Goal: Information Seeking & Learning: Learn about a topic

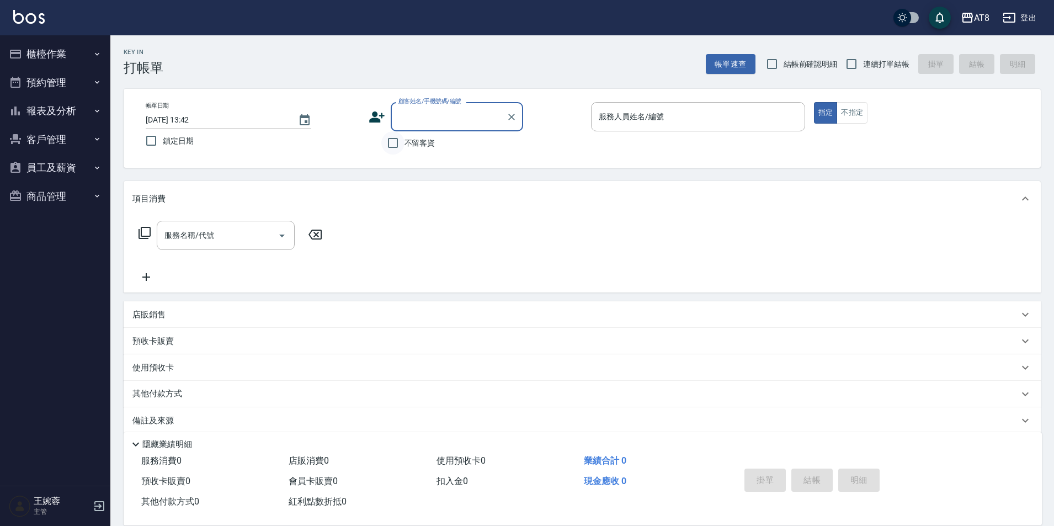
click at [398, 155] on input "不留客資" at bounding box center [392, 142] width 23 height 23
checkbox input "true"
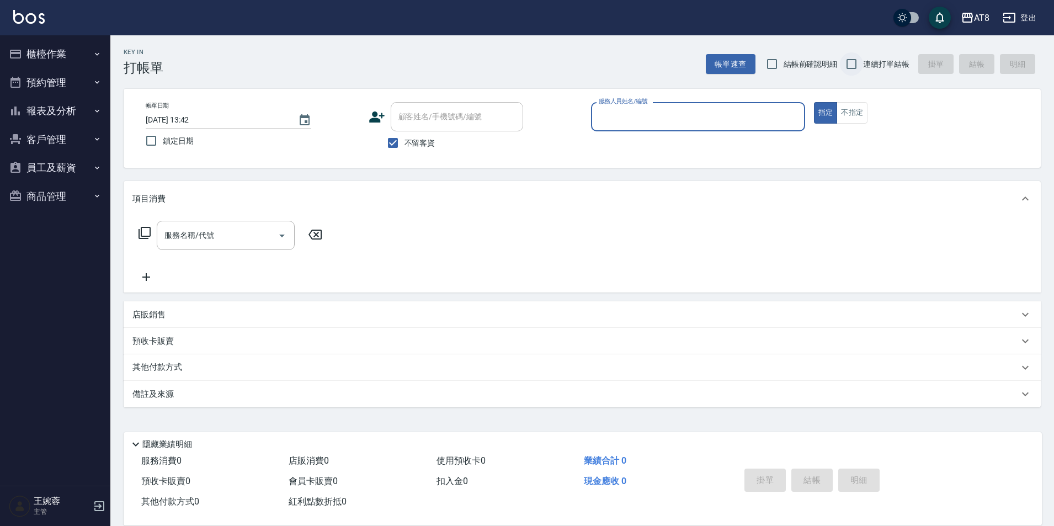
click at [845, 62] on input "連續打單結帳" at bounding box center [851, 63] width 23 height 23
checkbox input "true"
click at [673, 110] on input "服務人員姓名/編號" at bounding box center [698, 116] width 204 height 19
type input "YUKI-1"
type button "true"
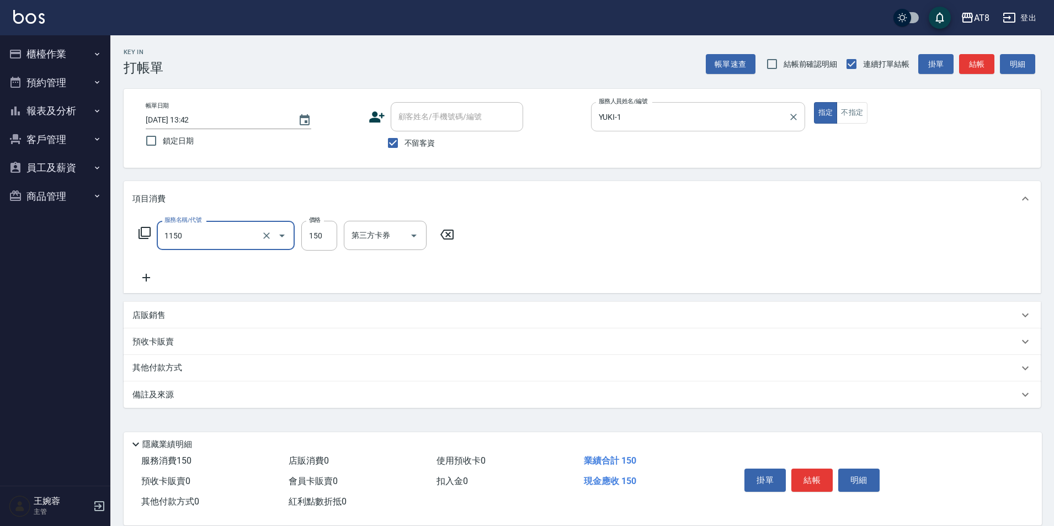
type input "洗髮(1150)"
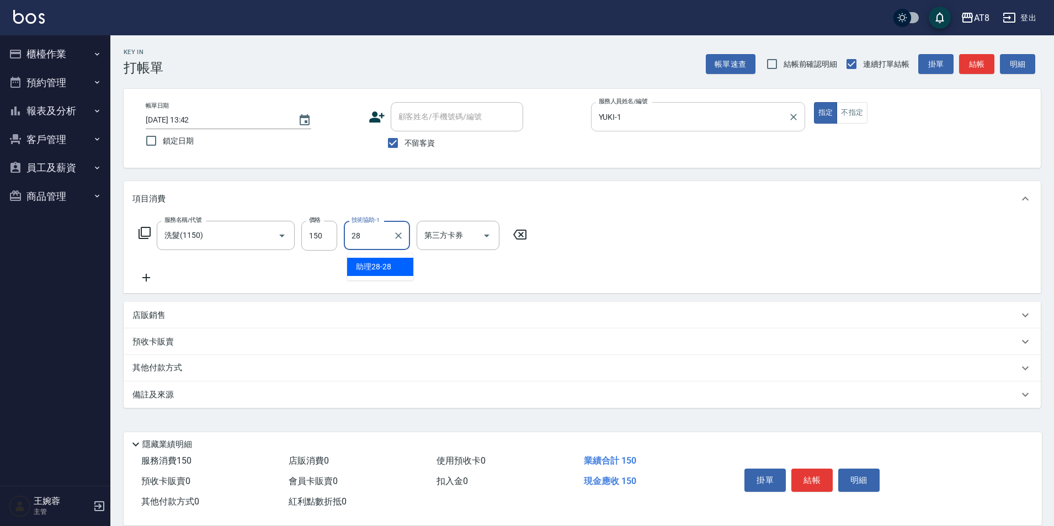
type input "助理28-28"
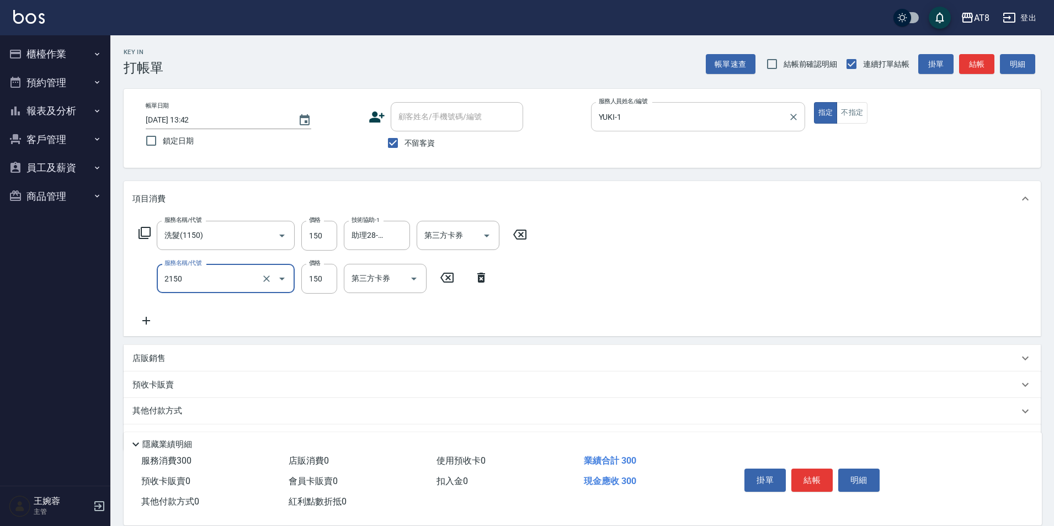
type input "剪髮(2150)"
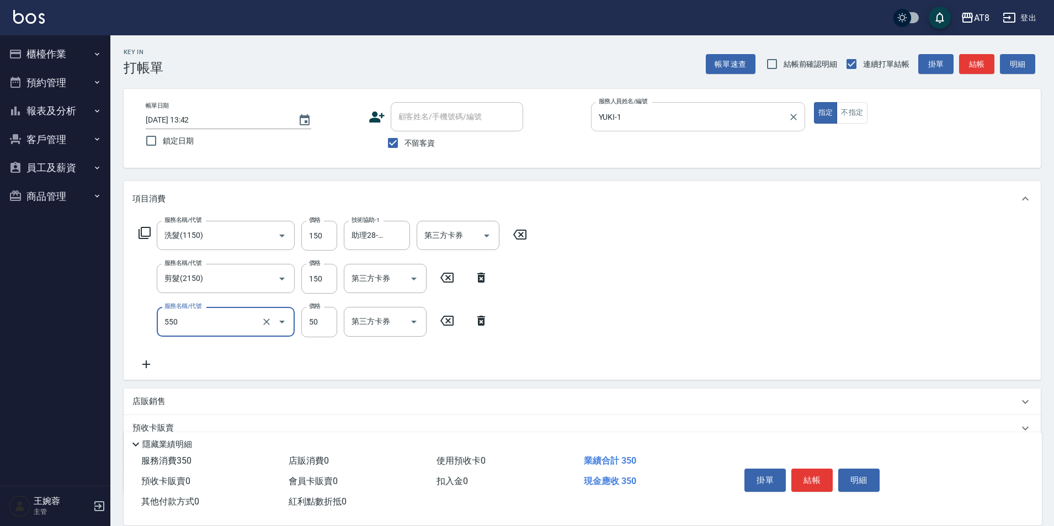
type input "精油或深層(550)"
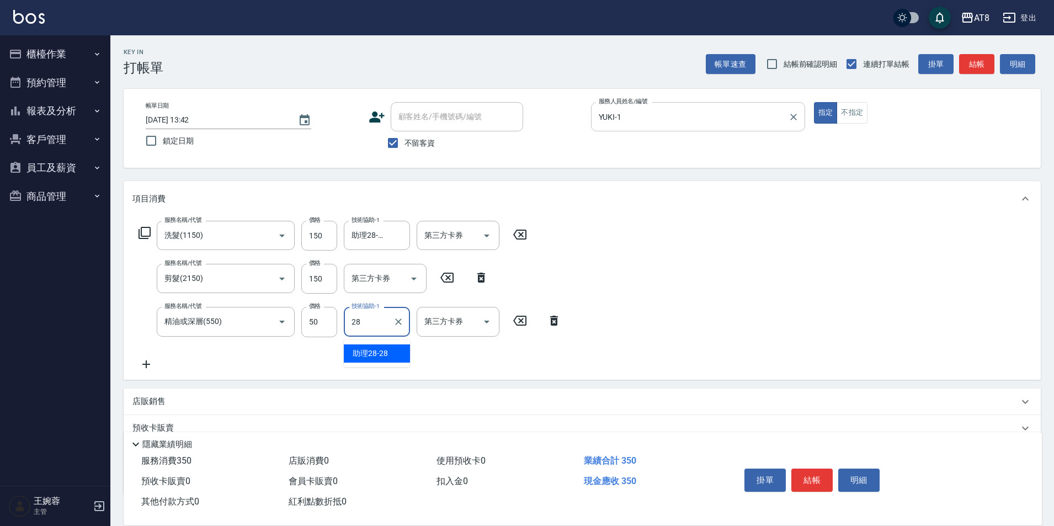
type input "助理28-28"
click at [803, 476] on button "結帳" at bounding box center [811, 480] width 41 height 23
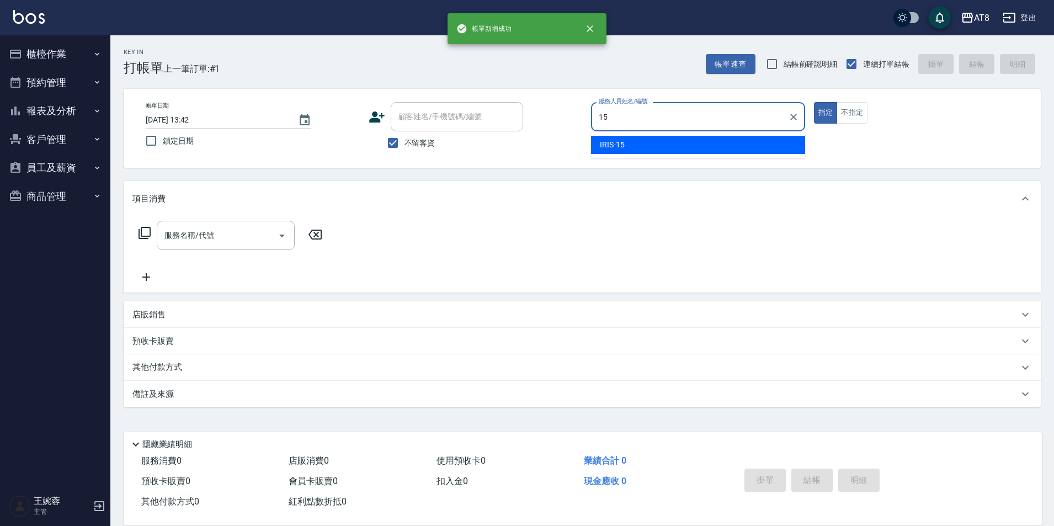
type input "IRIS-15"
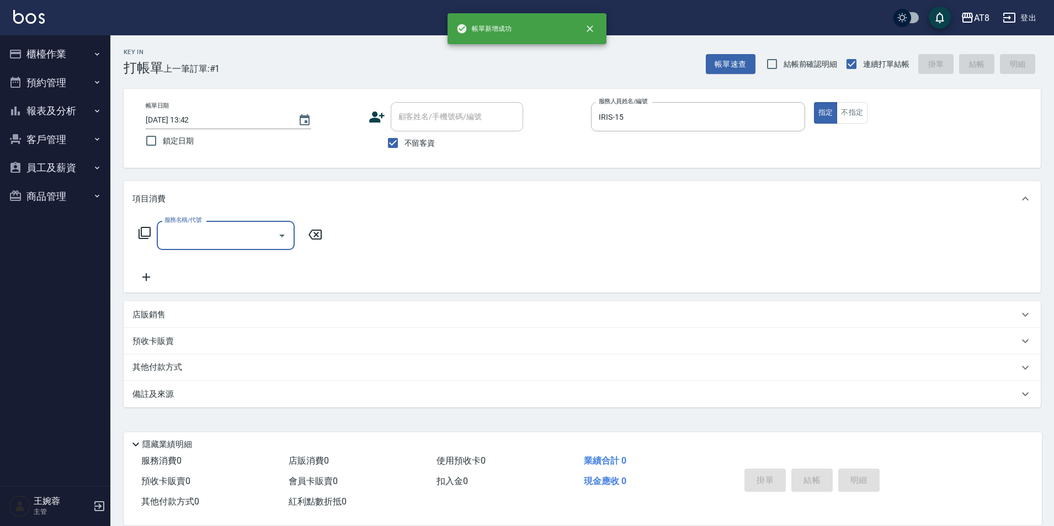
type input "3"
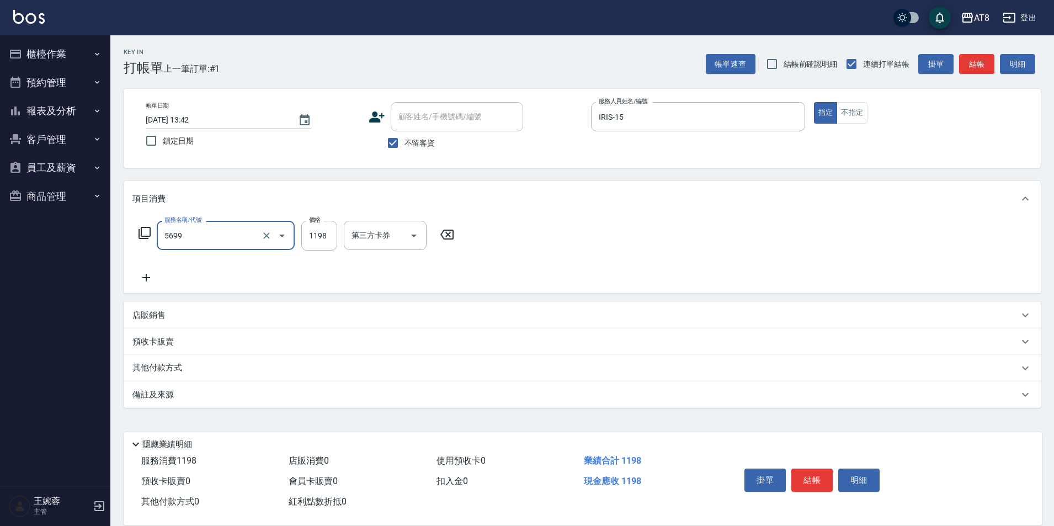
type input "水沁涼套餐(5699)"
type input "1098"
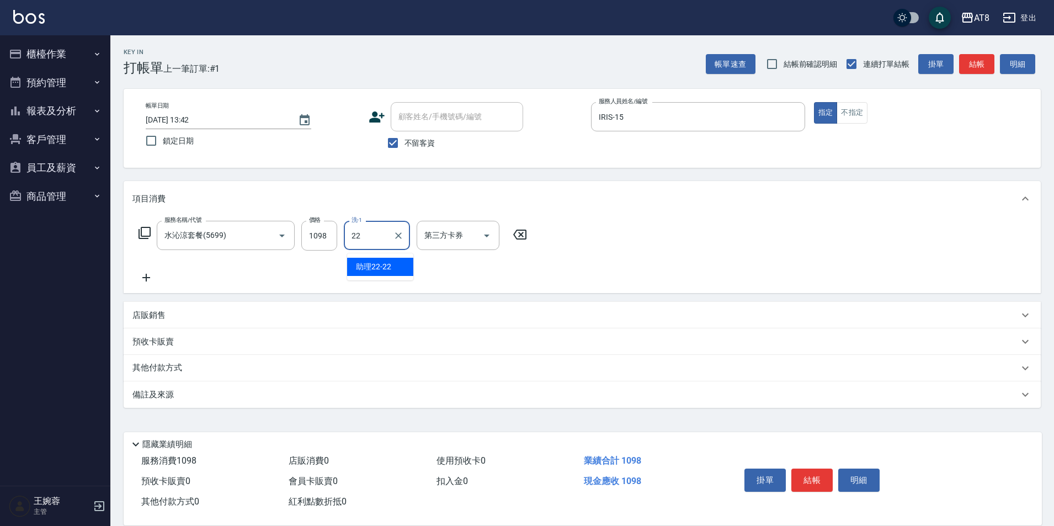
type input "助理22-22"
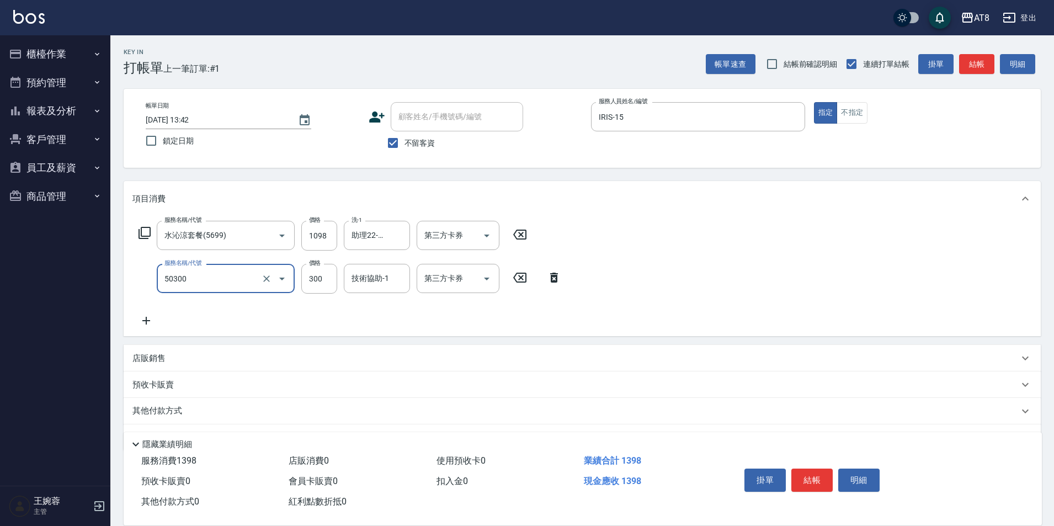
type input "入金護髮.隔離300(50300)"
type input "200"
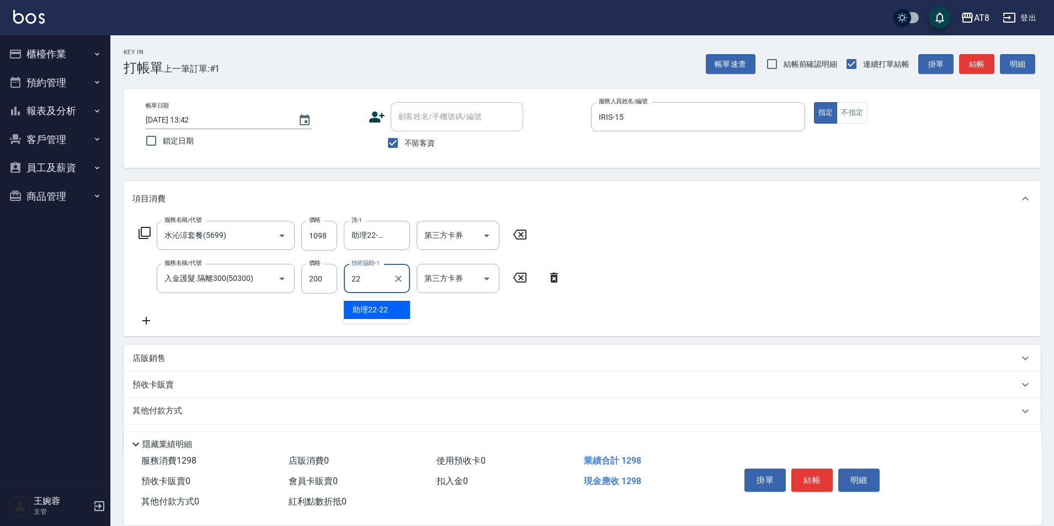
type input "助理22-22"
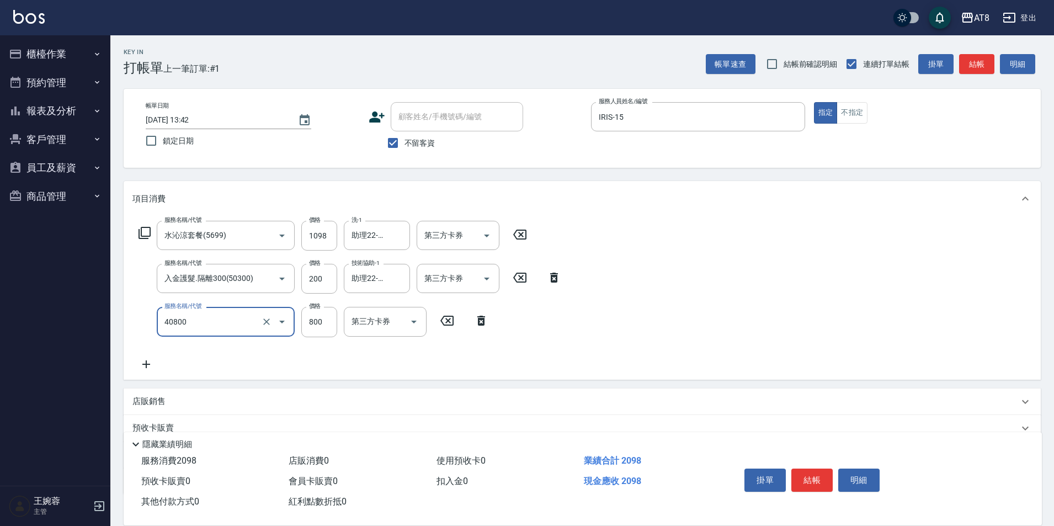
type input "入金染800(40800)"
type input "300"
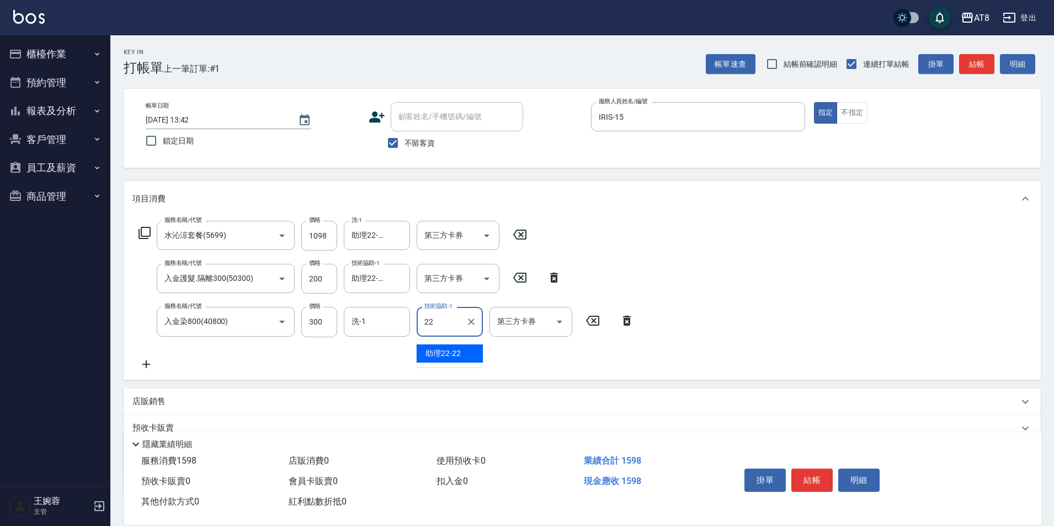
type input "助理22-22"
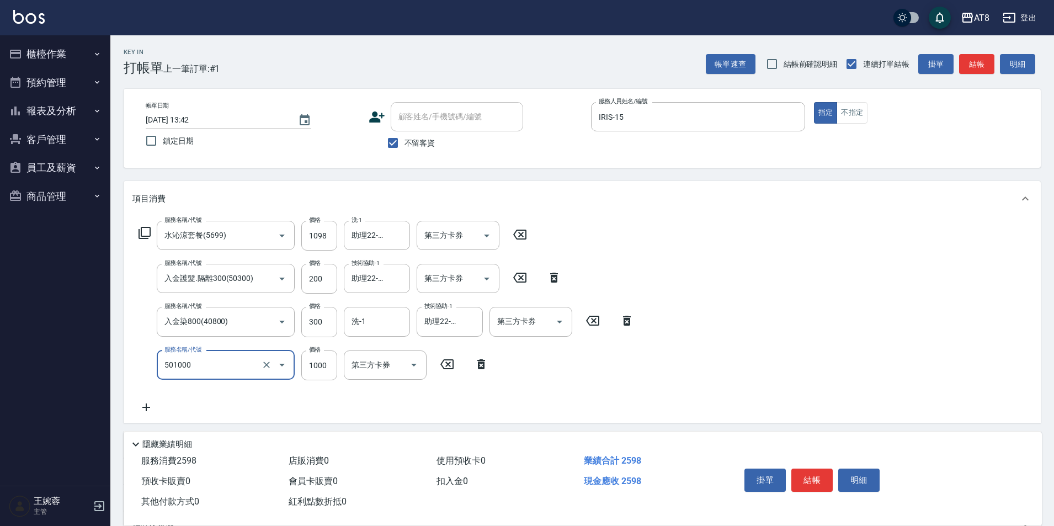
type input "入金護髮1000(501000)"
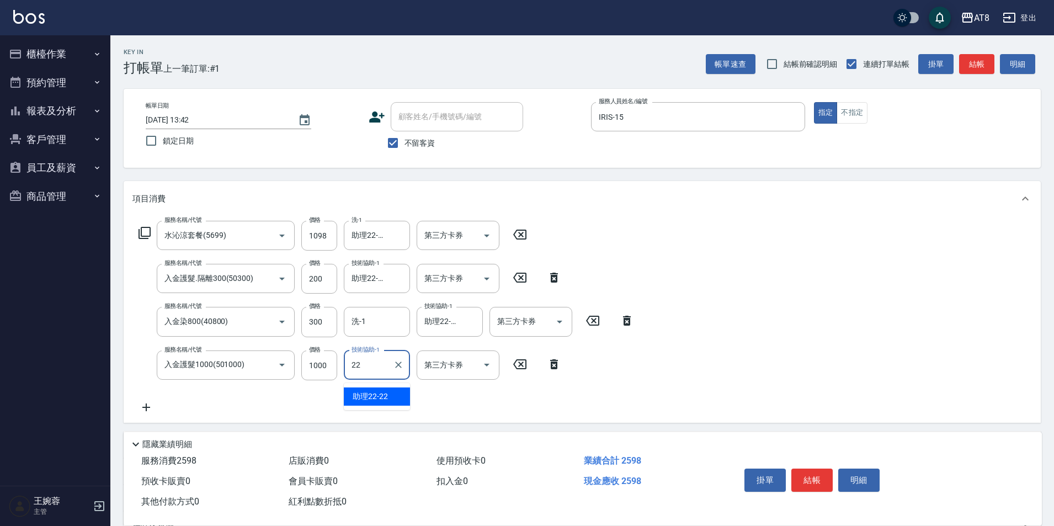
type input "助理22-22"
click at [487, 233] on icon "Open" at bounding box center [486, 235] width 13 height 13
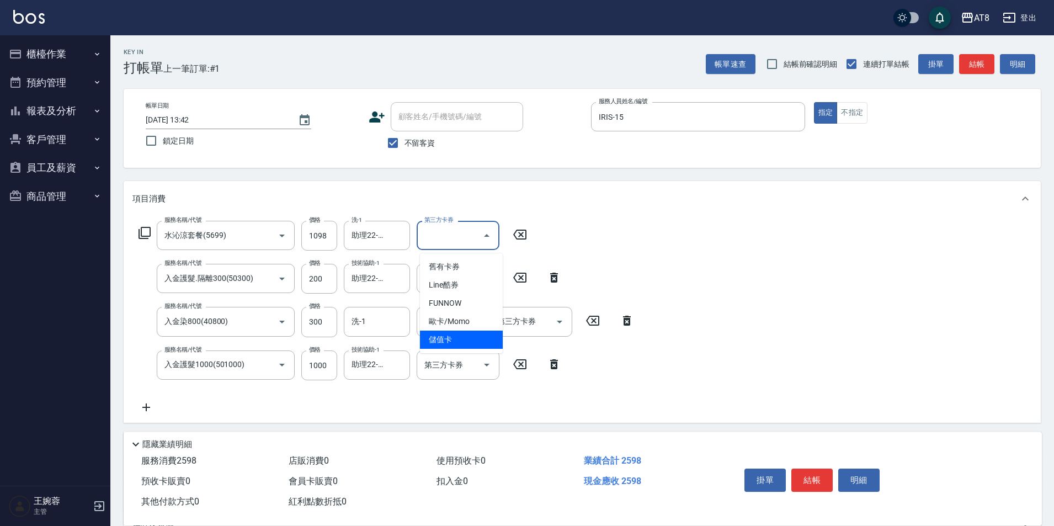
click at [465, 343] on span "儲值卡" at bounding box center [461, 340] width 83 height 18
type input "儲值卡"
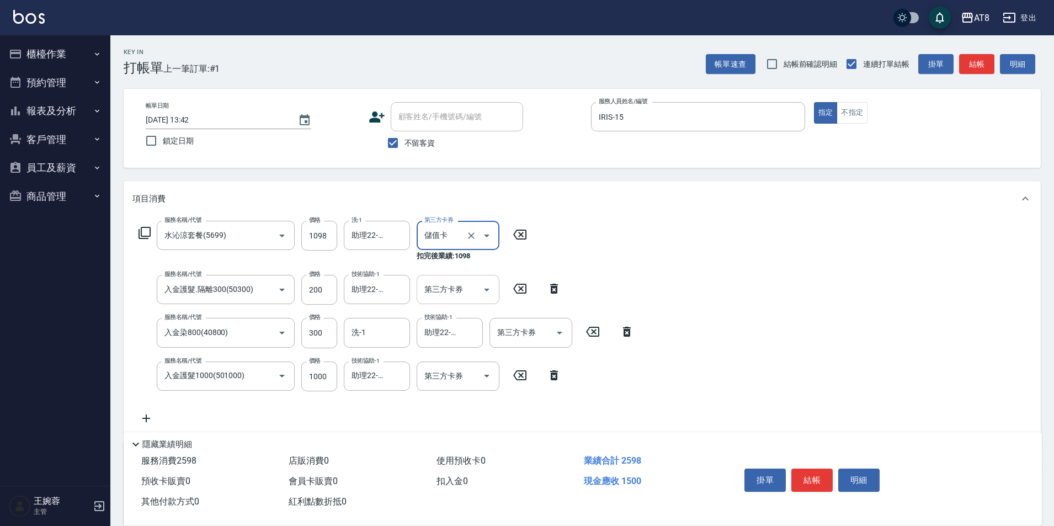
click at [495, 300] on div "第三方卡券" at bounding box center [458, 289] width 83 height 29
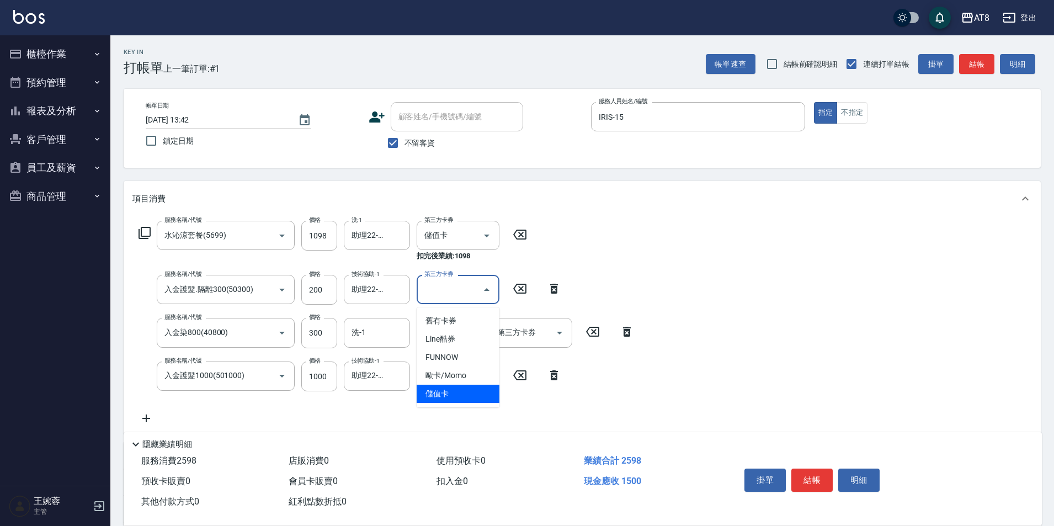
drag, startPoint x: 479, startPoint y: 398, endPoint x: 588, endPoint y: 361, distance: 116.1
click at [479, 398] on span "儲值卡" at bounding box center [458, 394] width 83 height 18
type input "儲值卡"
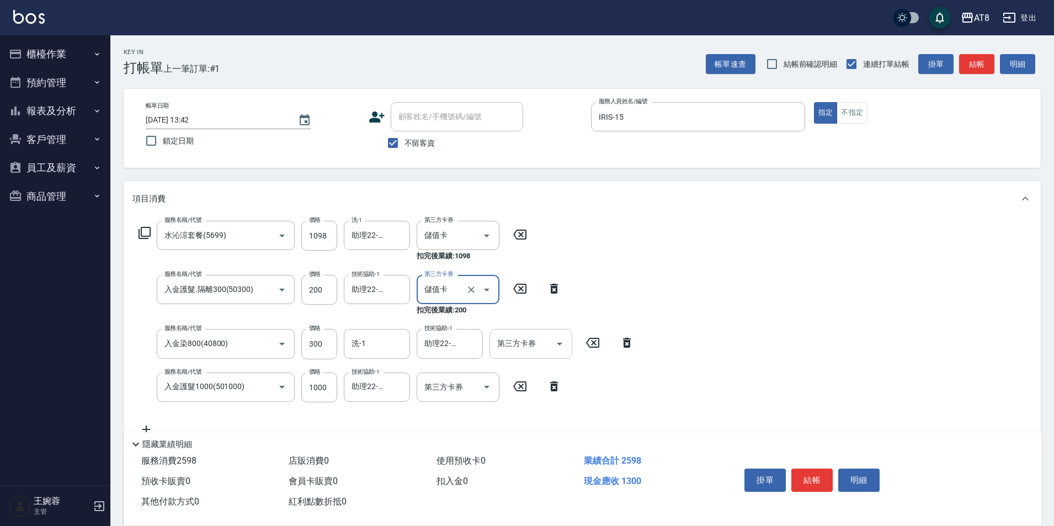
click at [555, 349] on icon "Open" at bounding box center [559, 343] width 13 height 13
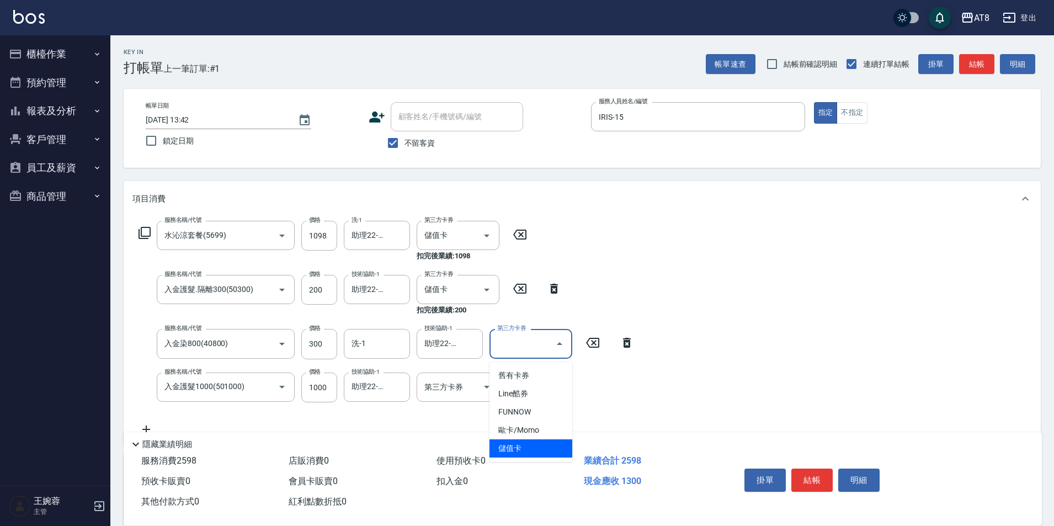
click at [528, 453] on span "儲值卡" at bounding box center [531, 448] width 83 height 18
type input "儲值卡"
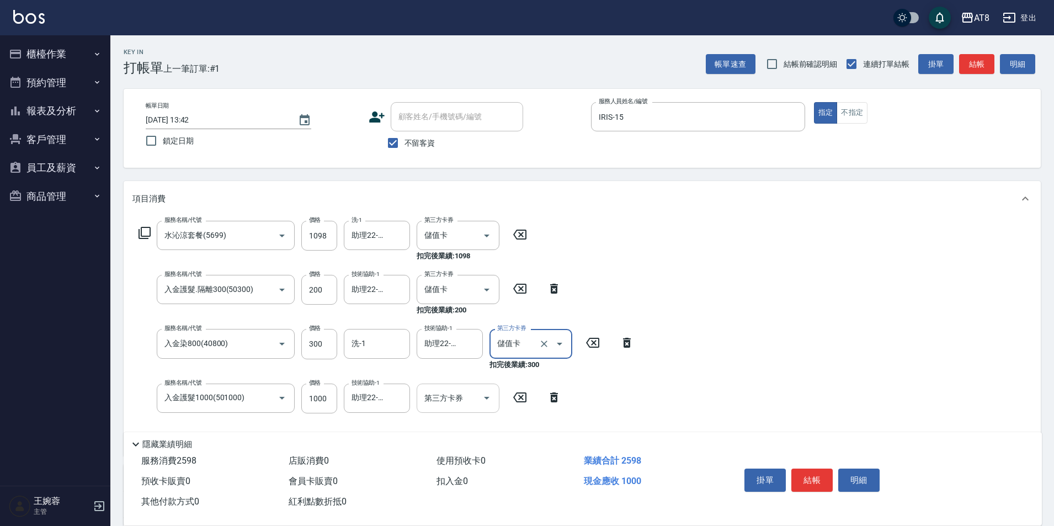
click at [486, 400] on icon "Open" at bounding box center [487, 398] width 6 height 3
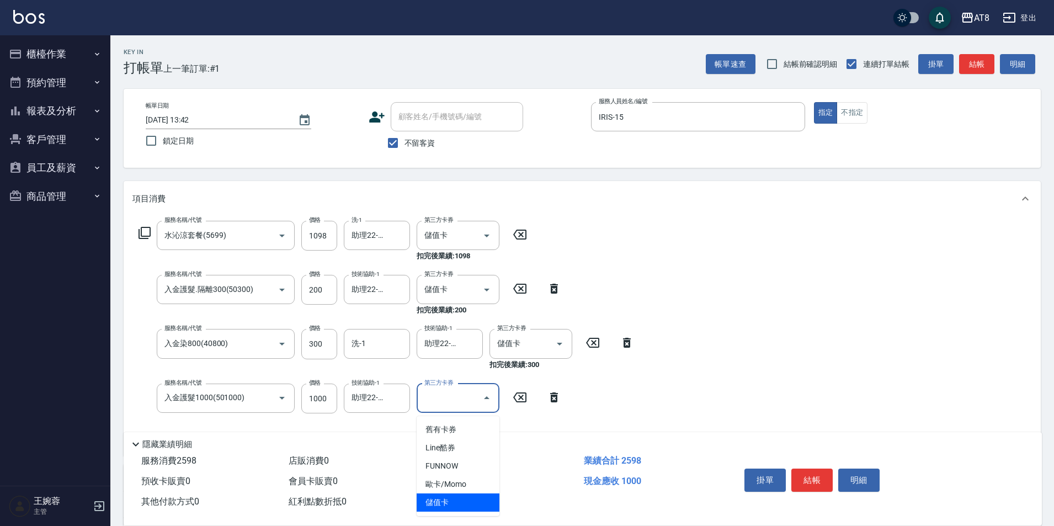
click at [465, 506] on span "儲值卡" at bounding box center [458, 502] width 83 height 18
type input "儲值卡"
click at [830, 472] on button "結帳" at bounding box center [811, 480] width 41 height 23
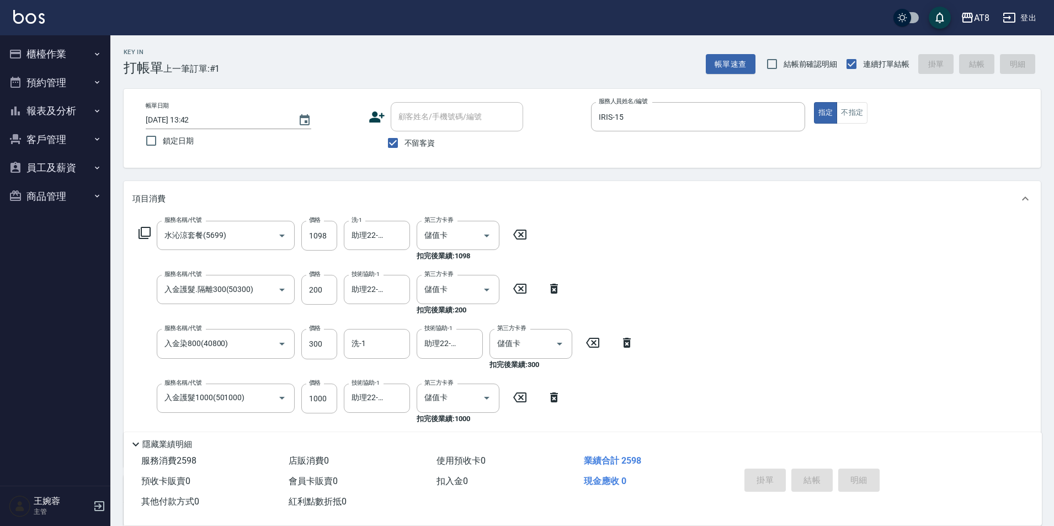
type input "2025/08/23 13:43"
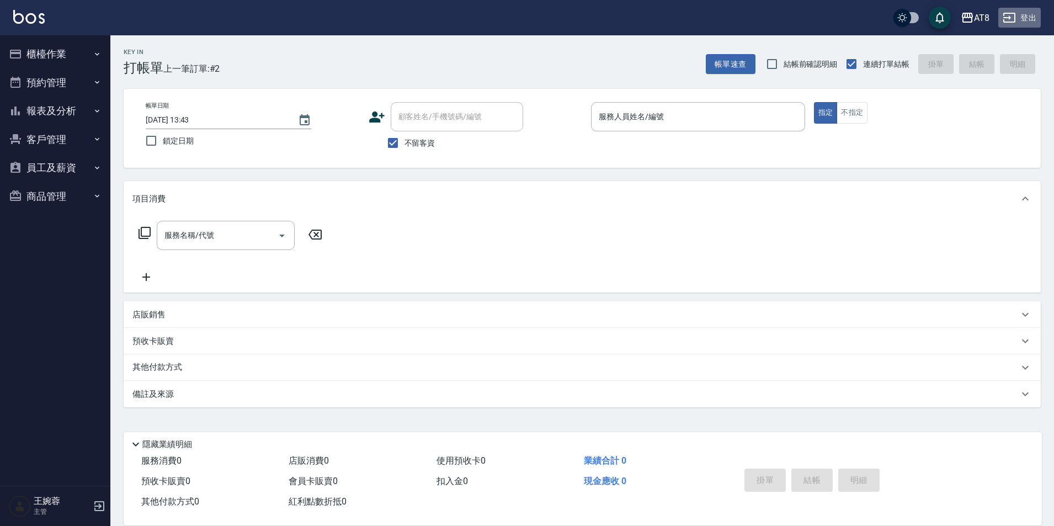
click at [1034, 24] on button "登出" at bounding box center [1019, 18] width 42 height 20
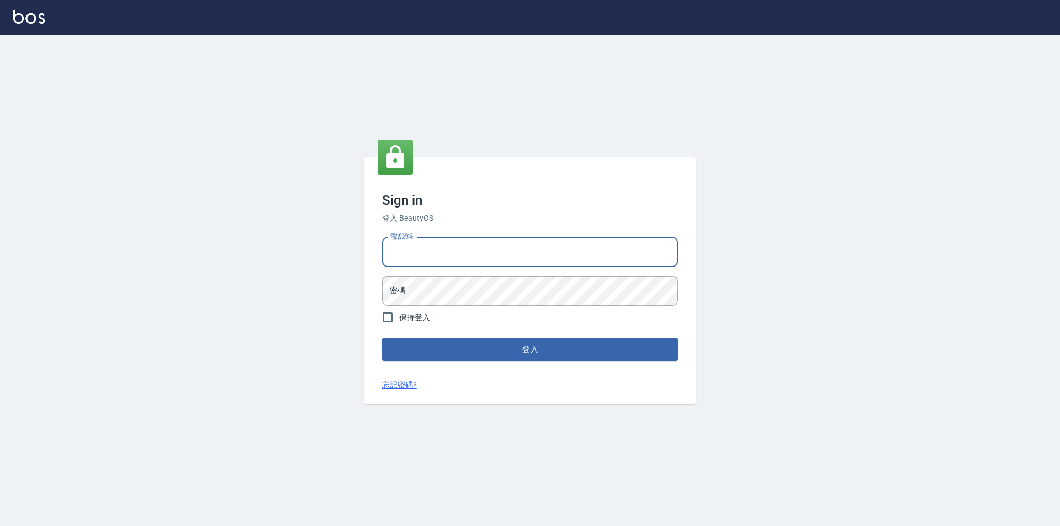
click at [532, 257] on input "電話號碼" at bounding box center [530, 252] width 296 height 30
type input "0977061868"
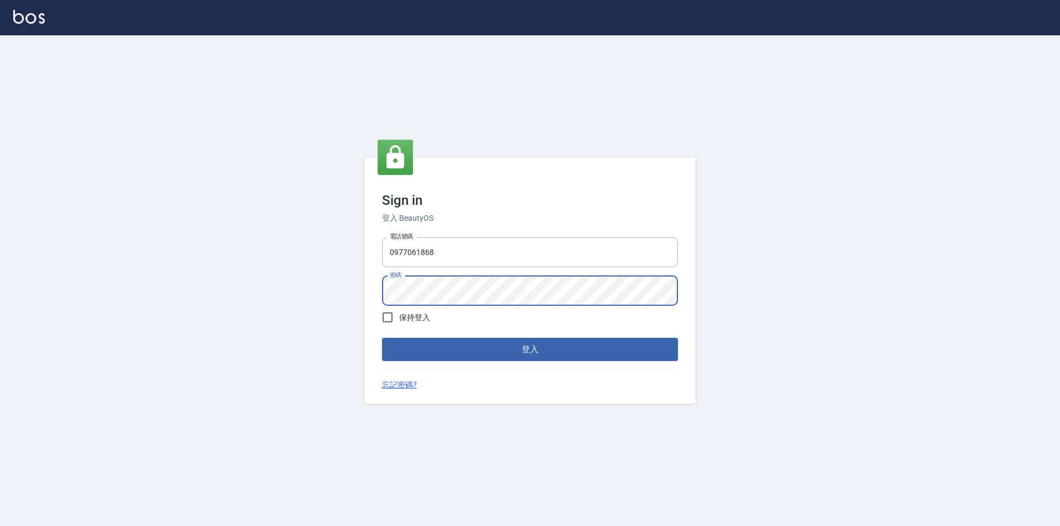
click at [382, 338] on button "登入" at bounding box center [530, 349] width 296 height 23
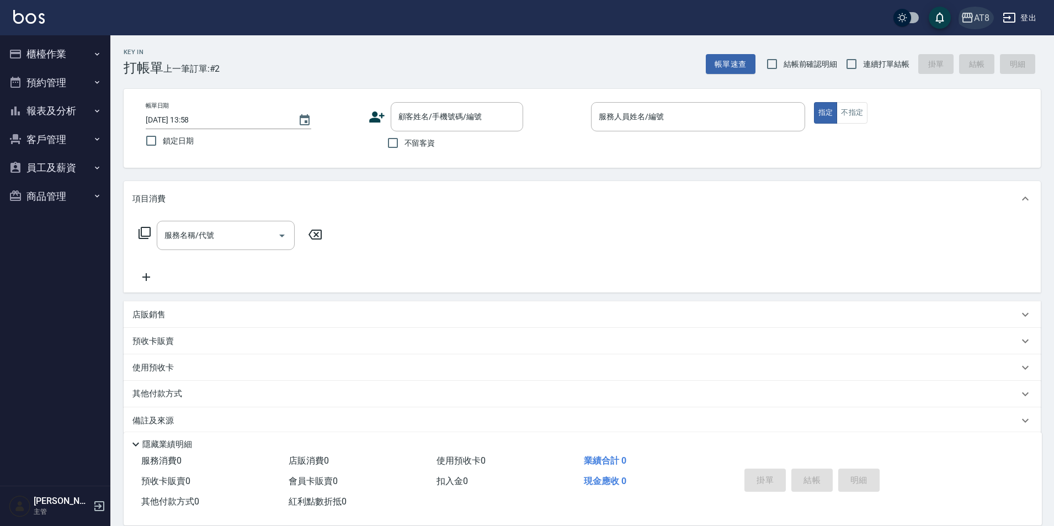
click at [974, 23] on div "AT8" at bounding box center [981, 18] width 15 height 14
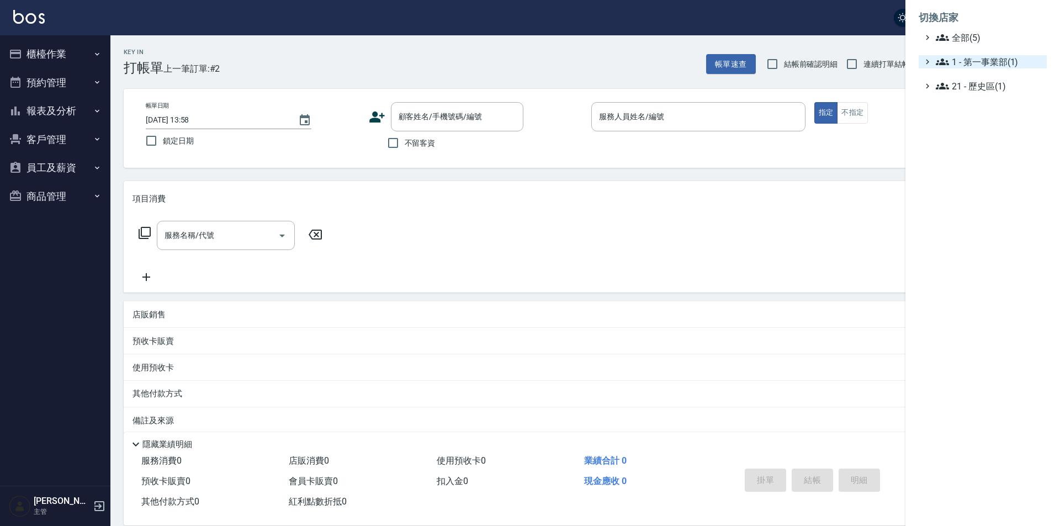
click at [977, 61] on span "1 - 第一事業部(1)" at bounding box center [988, 61] width 107 height 13
click at [977, 41] on span "全部(5)" at bounding box center [988, 37] width 107 height 13
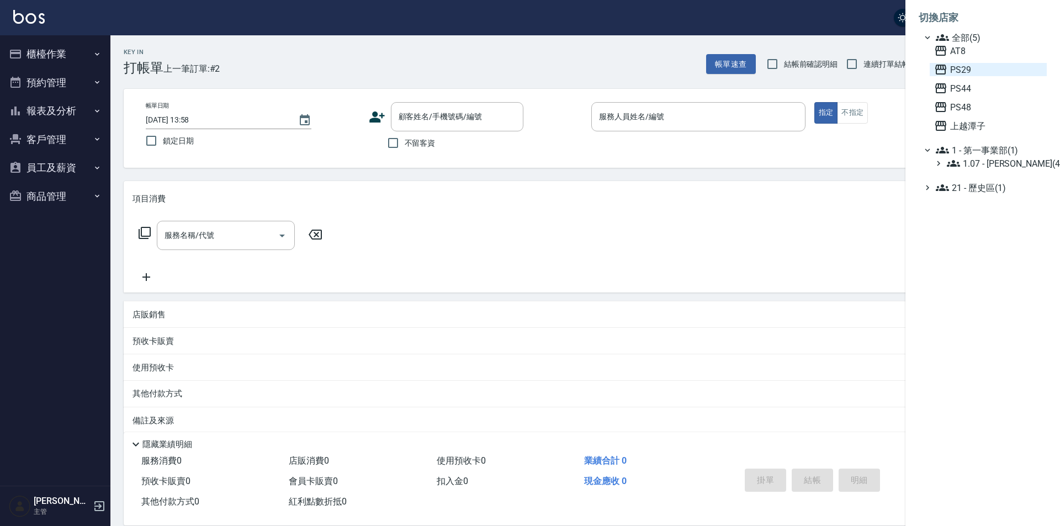
click at [978, 76] on span "PS29" at bounding box center [988, 69] width 108 height 13
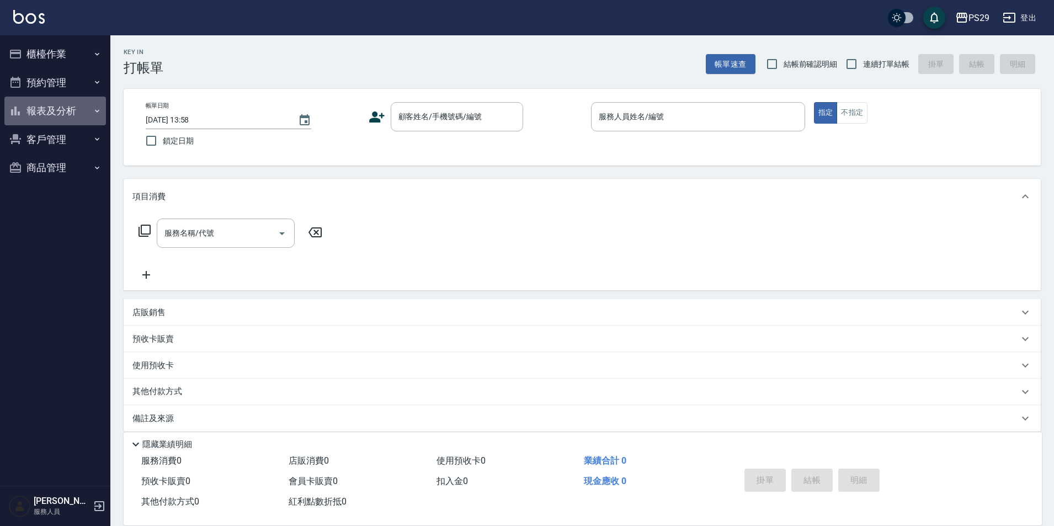
click at [66, 114] on button "報表及分析" at bounding box center [55, 111] width 102 height 29
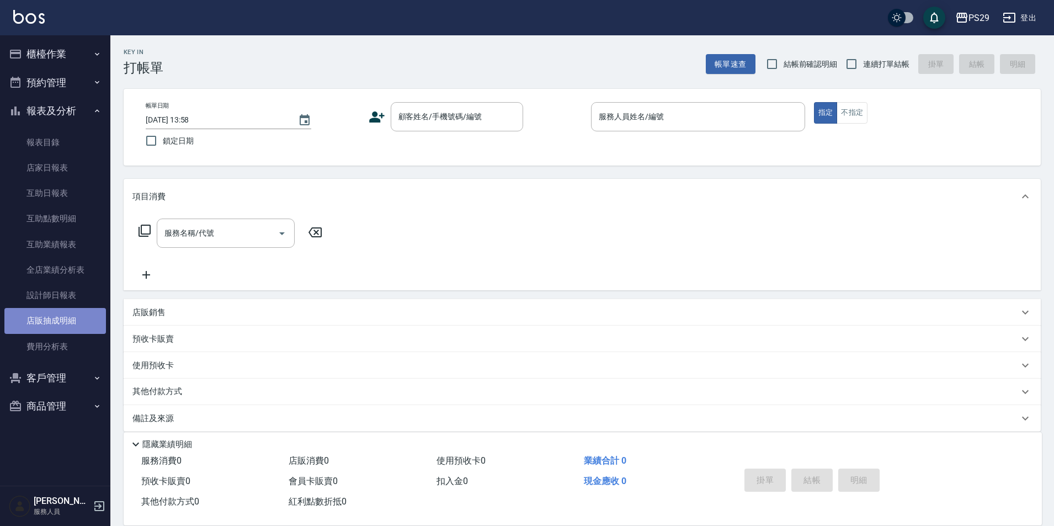
click at [59, 314] on link "店販抽成明細" at bounding box center [55, 320] width 102 height 25
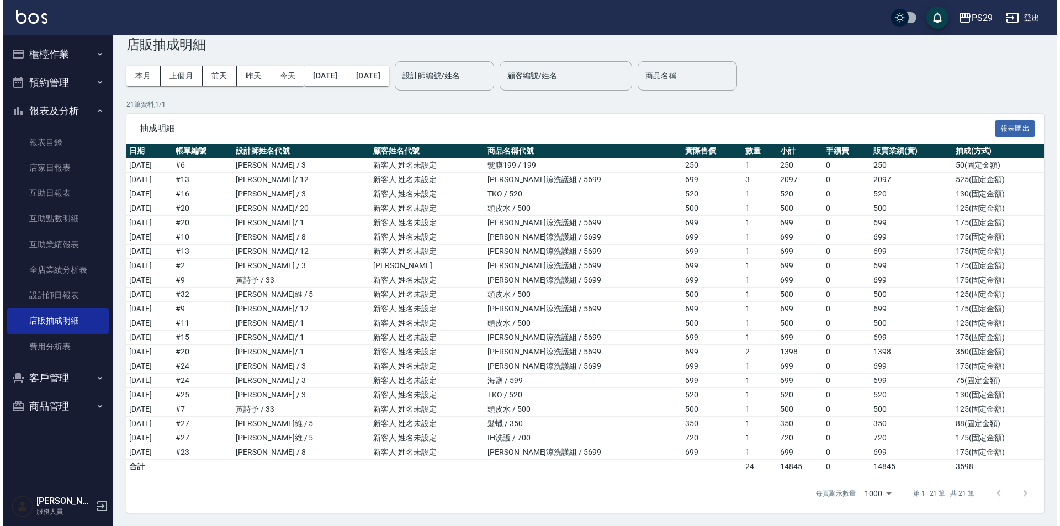
scroll to position [29, 0]
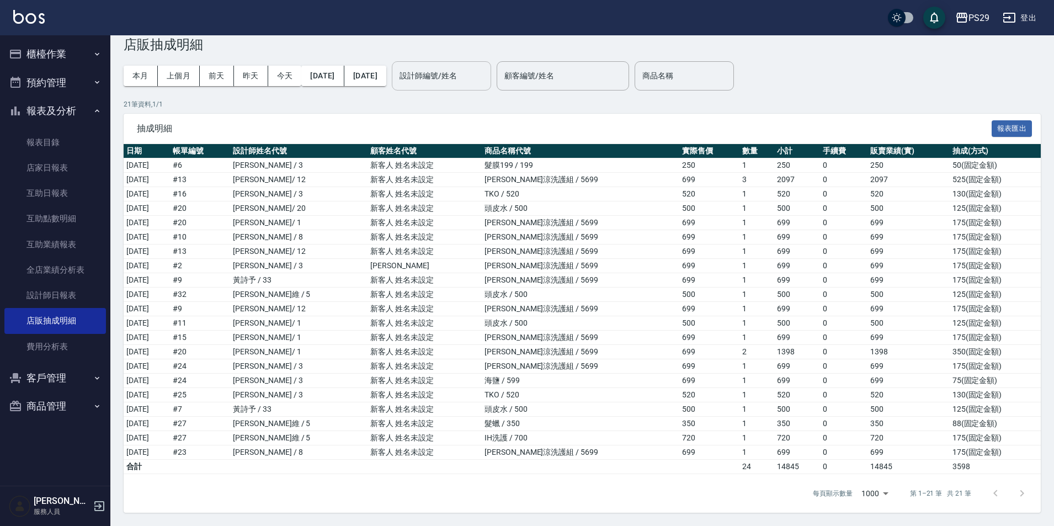
click at [480, 69] on input "設計師編號/姓名" at bounding box center [441, 75] width 89 height 19
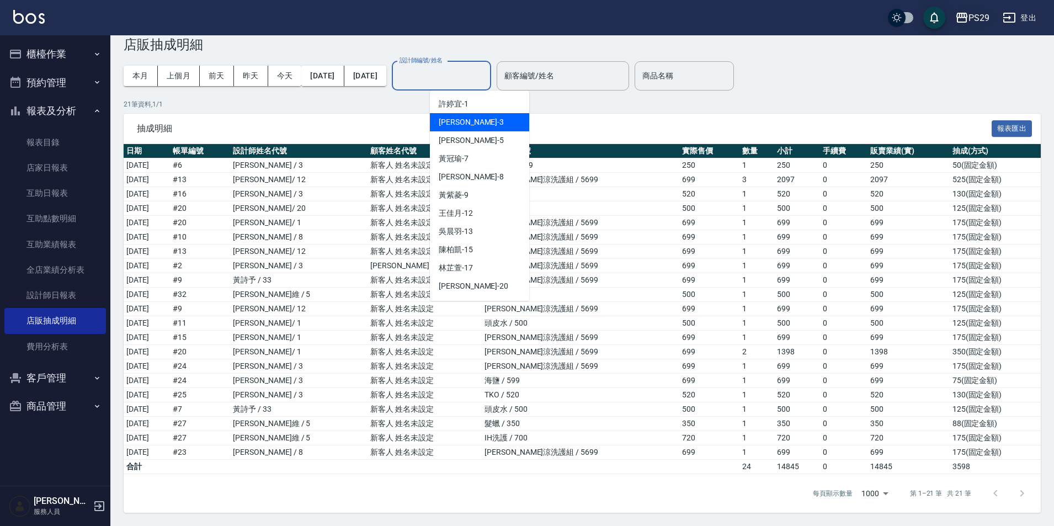
click at [969, 23] on div "PS29" at bounding box center [979, 18] width 21 height 14
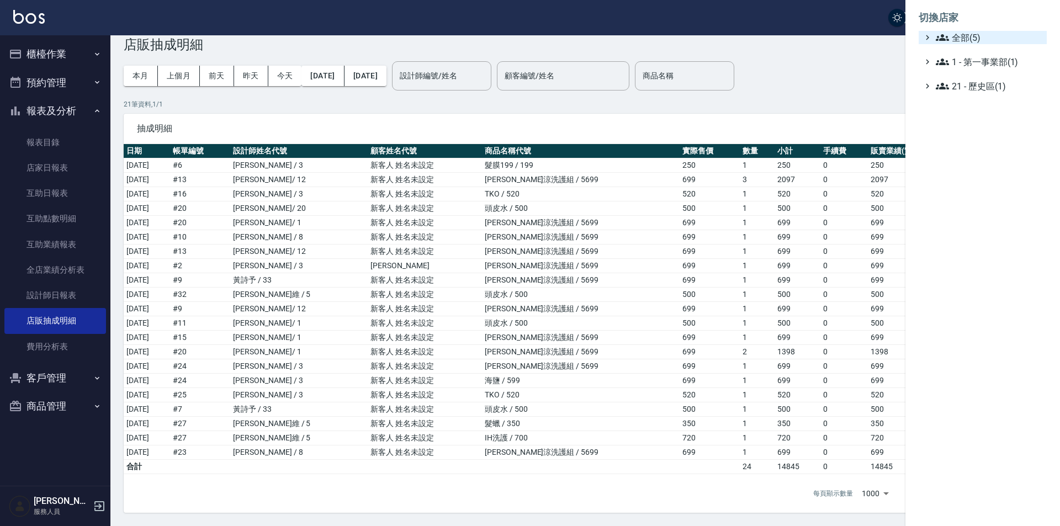
click at [965, 38] on span "全部(5)" at bounding box center [988, 37] width 107 height 13
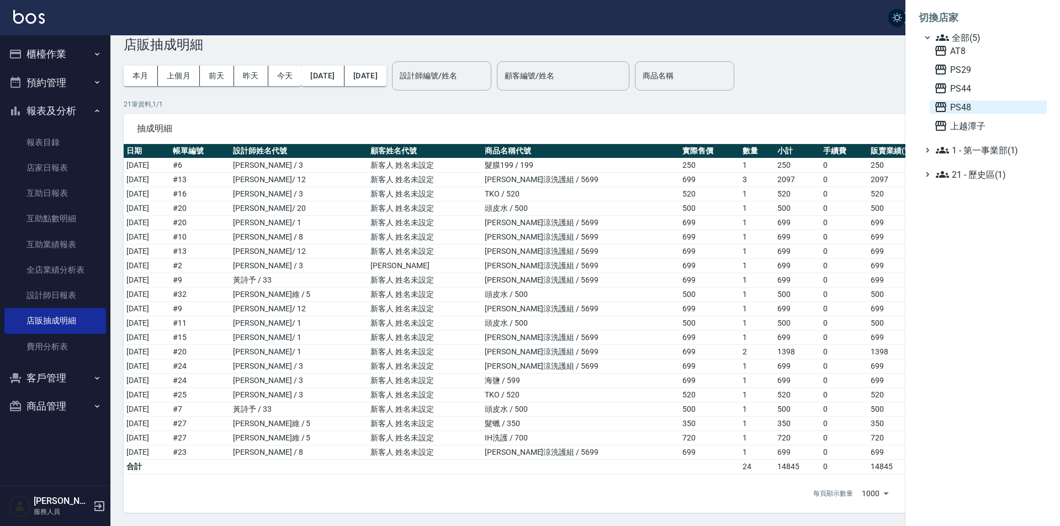
click at [968, 114] on span "PS48" at bounding box center [988, 106] width 108 height 13
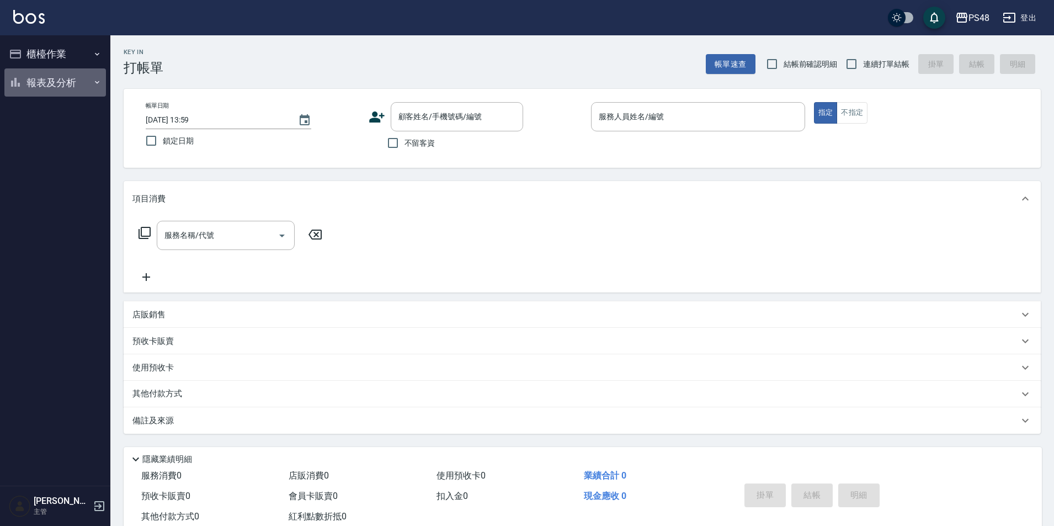
click at [51, 86] on button "報表及分析" at bounding box center [55, 82] width 102 height 29
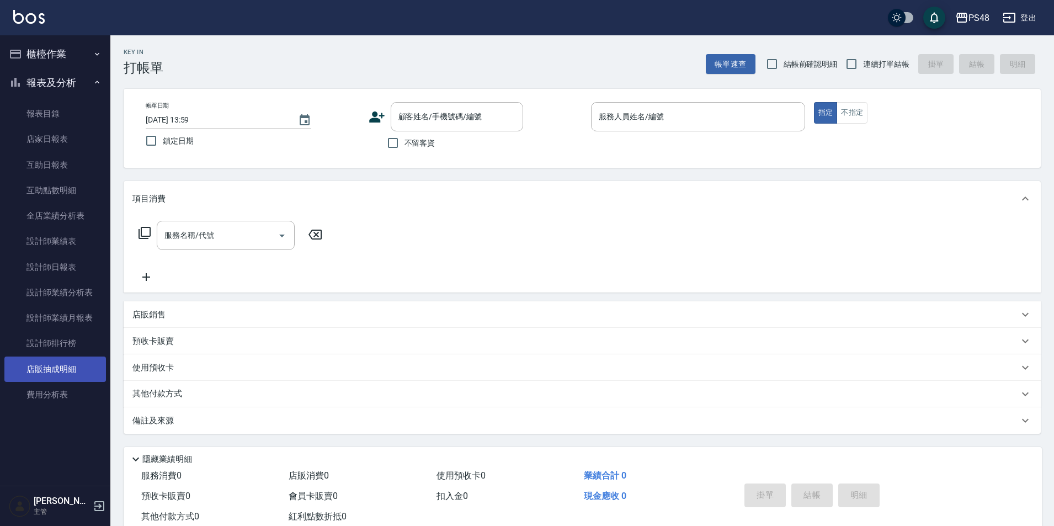
click at [65, 371] on link "店販抽成明細" at bounding box center [55, 369] width 102 height 25
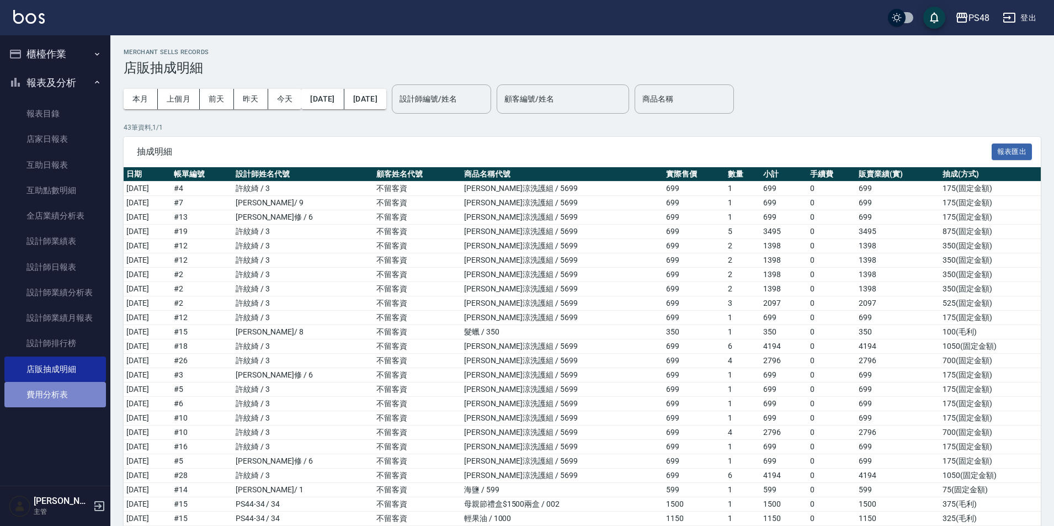
click at [65, 386] on link "費用分析表" at bounding box center [55, 394] width 102 height 25
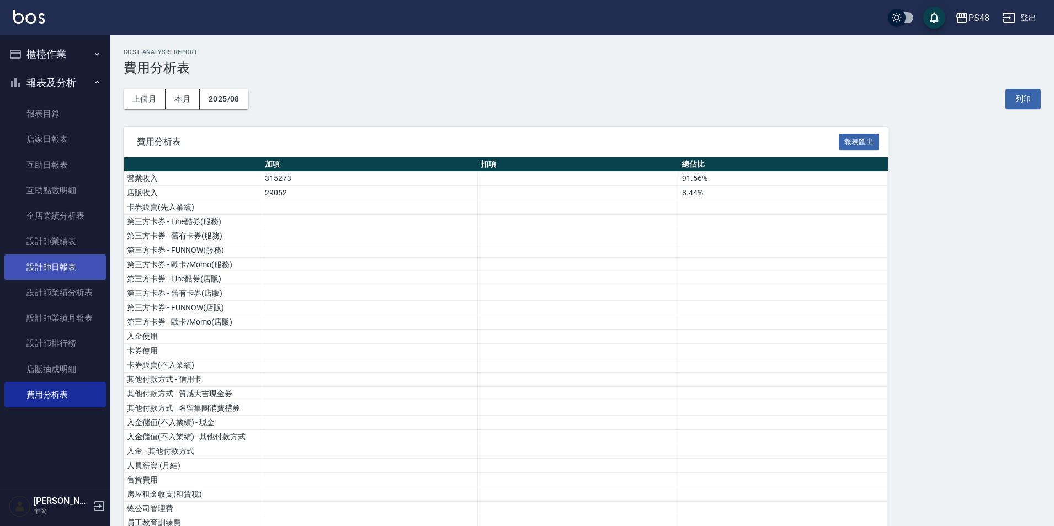
click at [68, 268] on link "設計師日報表" at bounding box center [55, 266] width 102 height 25
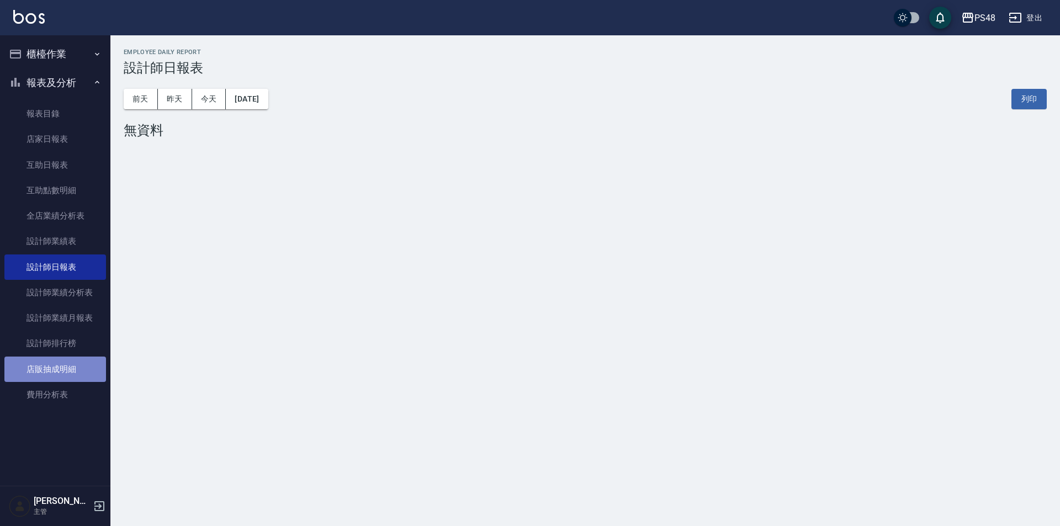
click at [83, 364] on link "店販抽成明細" at bounding box center [55, 369] width 102 height 25
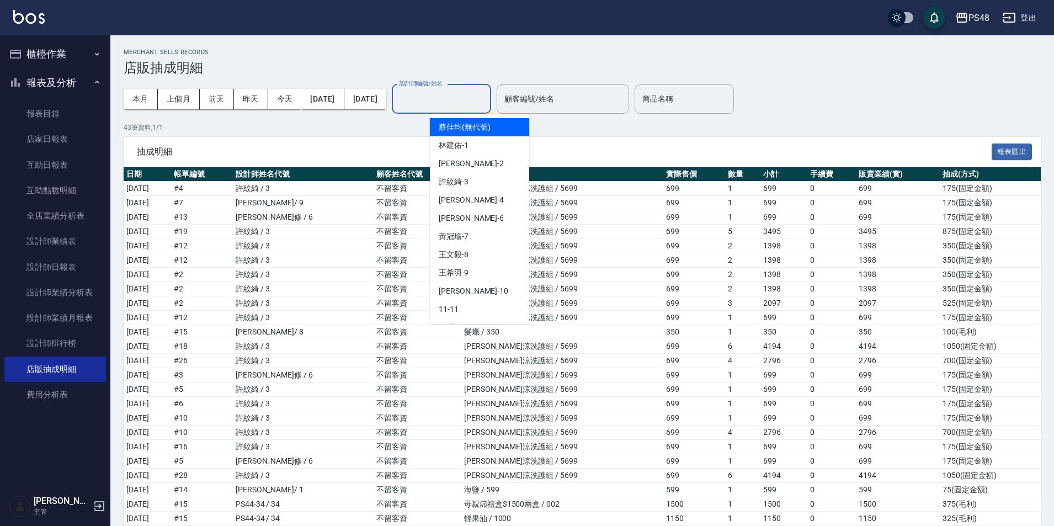
drag, startPoint x: 485, startPoint y: 99, endPoint x: 496, endPoint y: 115, distance: 19.1
click at [485, 100] on input "設計師編號/姓名" at bounding box center [441, 98] width 89 height 19
click at [476, 191] on div "Alan -4" at bounding box center [479, 200] width 99 height 18
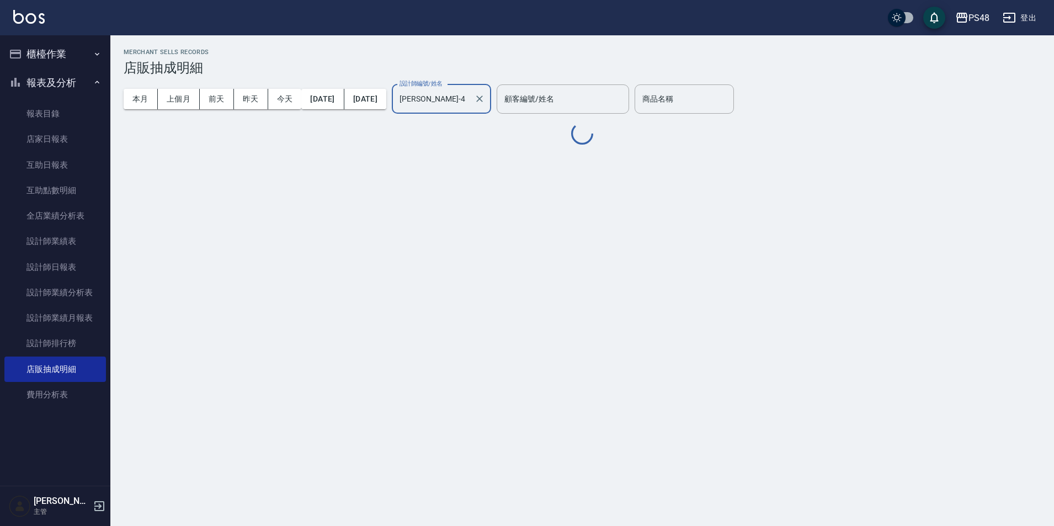
type input "Alan-4"
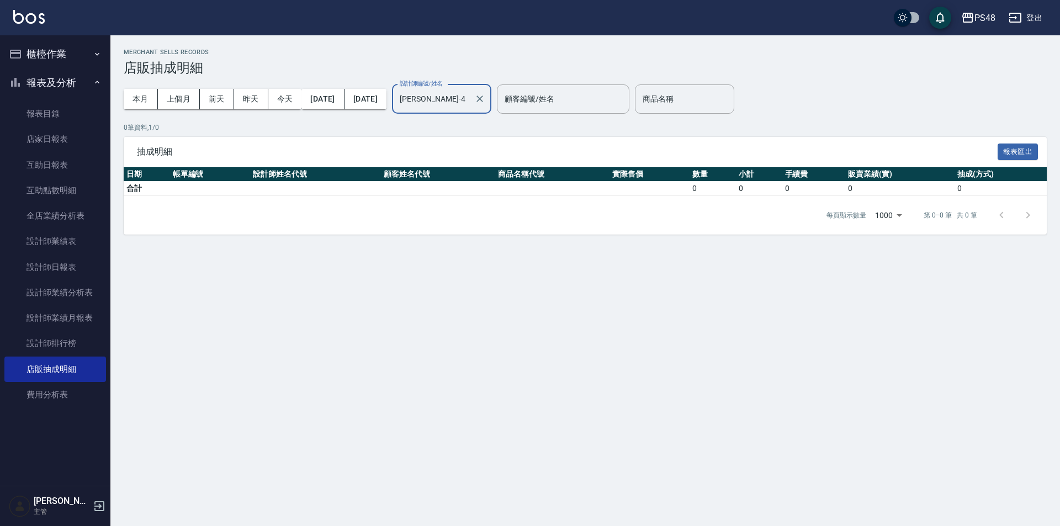
click at [486, 95] on div at bounding box center [479, 98] width 14 height 29
drag, startPoint x: 514, startPoint y: 98, endPoint x: 483, endPoint y: 98, distance: 31.5
click at [485, 98] on icon "Clear" at bounding box center [479, 98] width 11 height 11
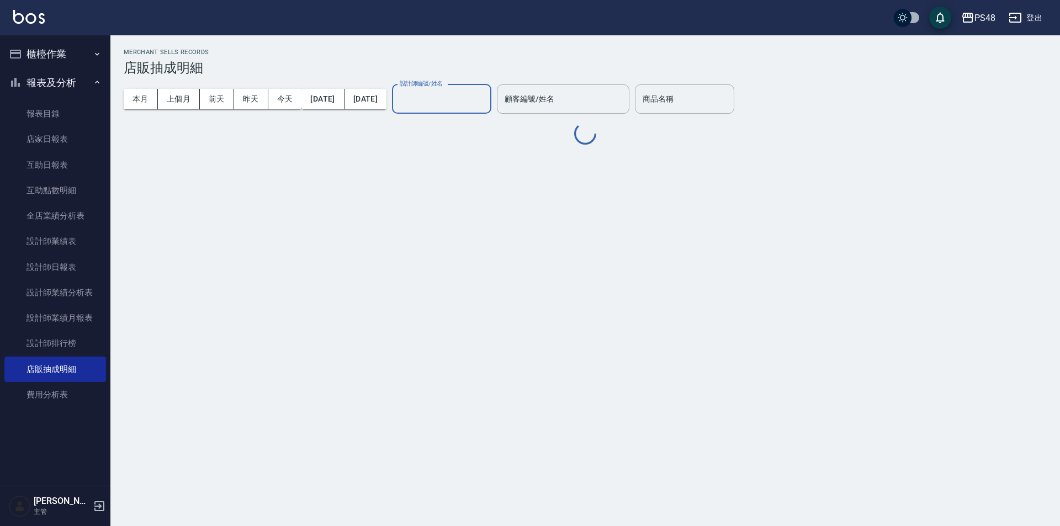
click at [480, 98] on input "設計師編號/姓名" at bounding box center [441, 98] width 89 height 19
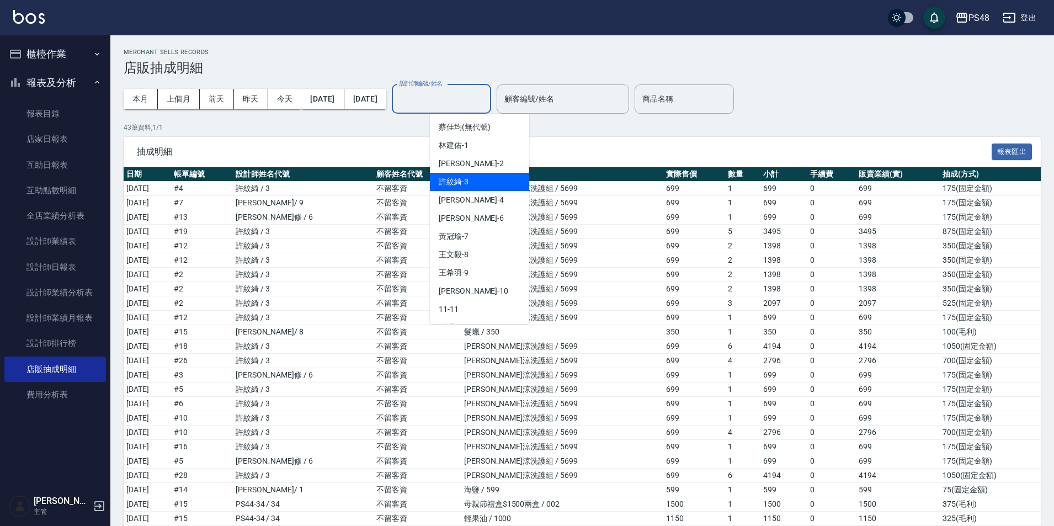
click at [467, 174] on div "許紋綺 -3" at bounding box center [479, 182] width 99 height 18
type input "許紋綺-3"
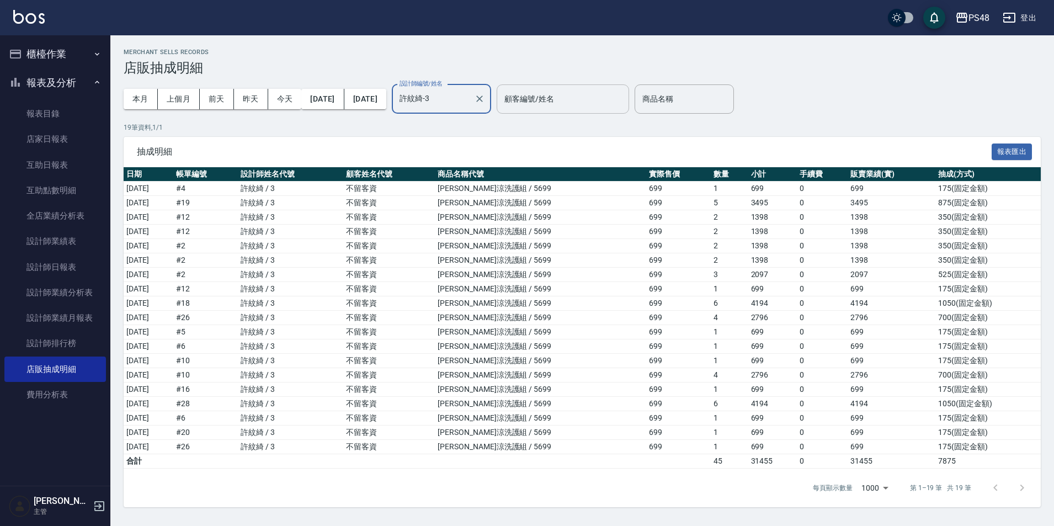
click at [588, 107] on input "顧客編號/姓名" at bounding box center [563, 98] width 123 height 19
click at [742, 125] on p "19 筆資料, 1 / 1" at bounding box center [582, 128] width 917 height 10
click at [692, 89] on div "商品名稱" at bounding box center [684, 98] width 99 height 29
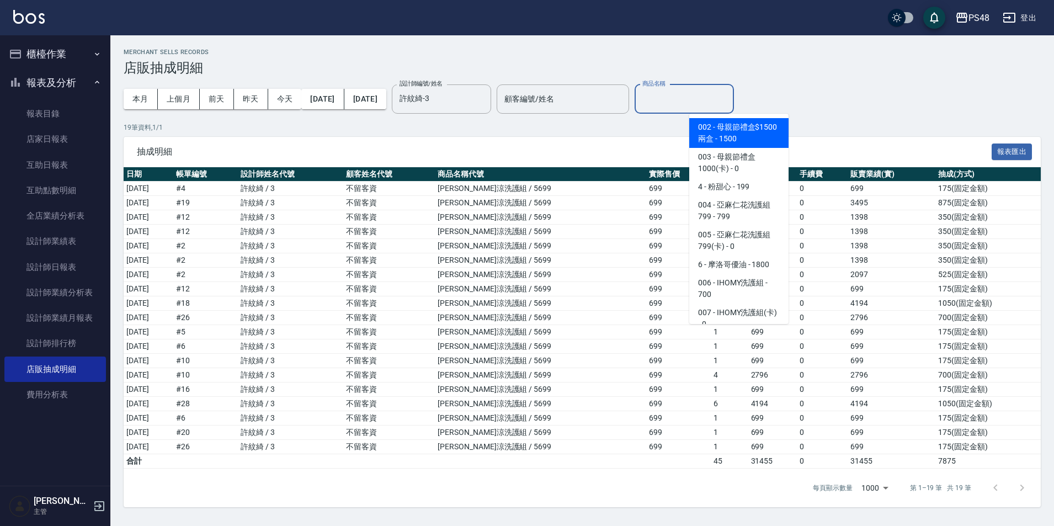
click at [717, 99] on input "商品名稱" at bounding box center [684, 98] width 89 height 19
click at [721, 103] on input "商品名稱" at bounding box center [684, 98] width 89 height 19
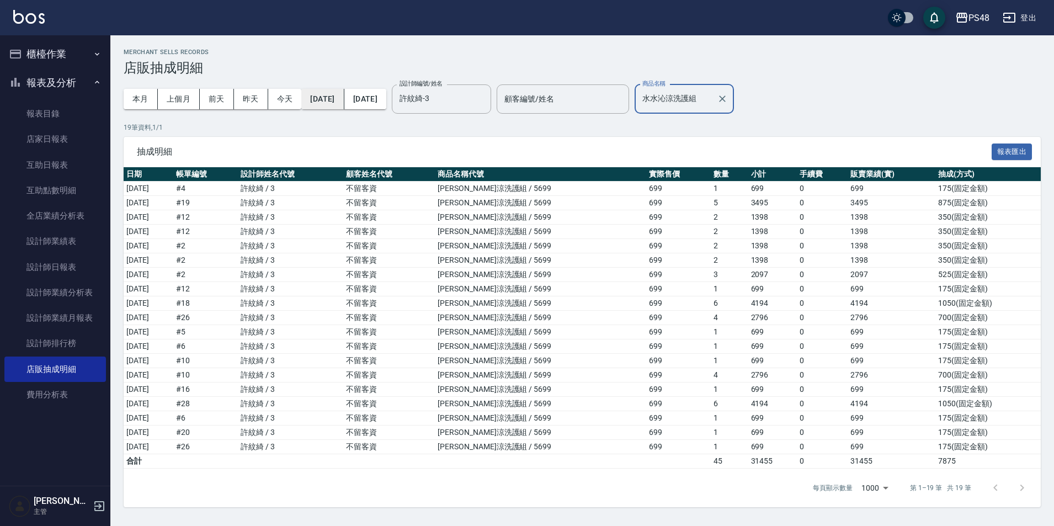
type input "水水沁涼洗護組"
click at [344, 101] on button "2025/08/01" at bounding box center [322, 99] width 42 height 20
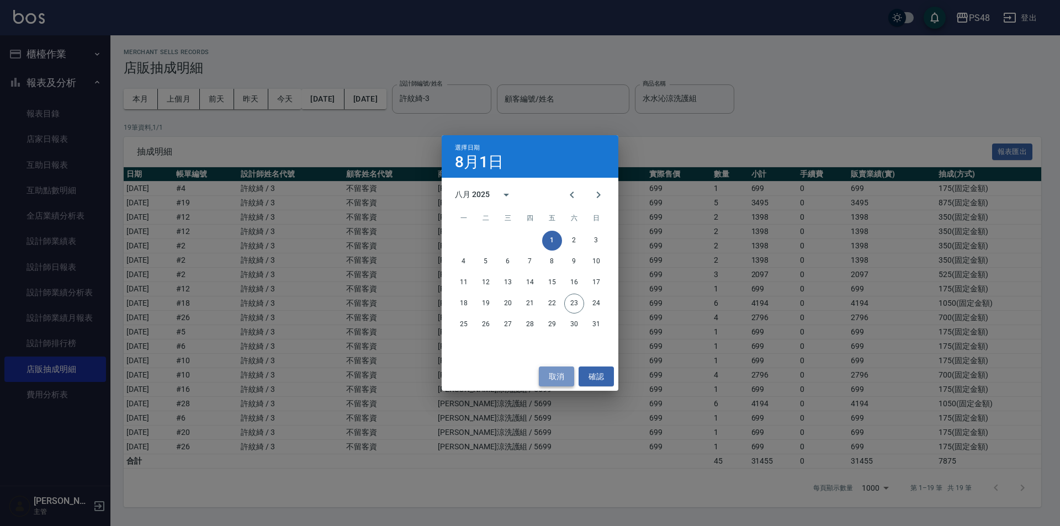
click at [562, 373] on button "取消" at bounding box center [556, 376] width 35 height 20
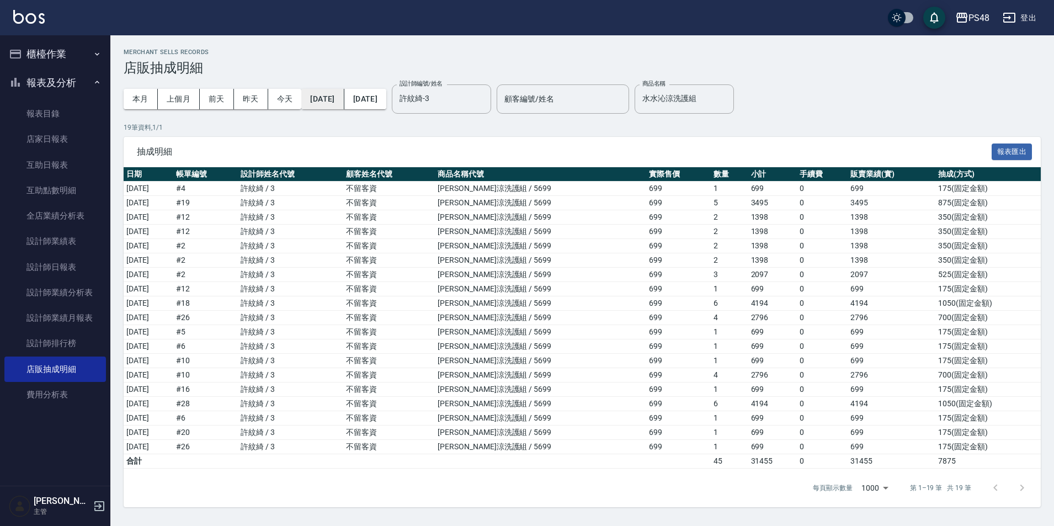
click at [331, 102] on button "2025/08/01" at bounding box center [322, 99] width 42 height 20
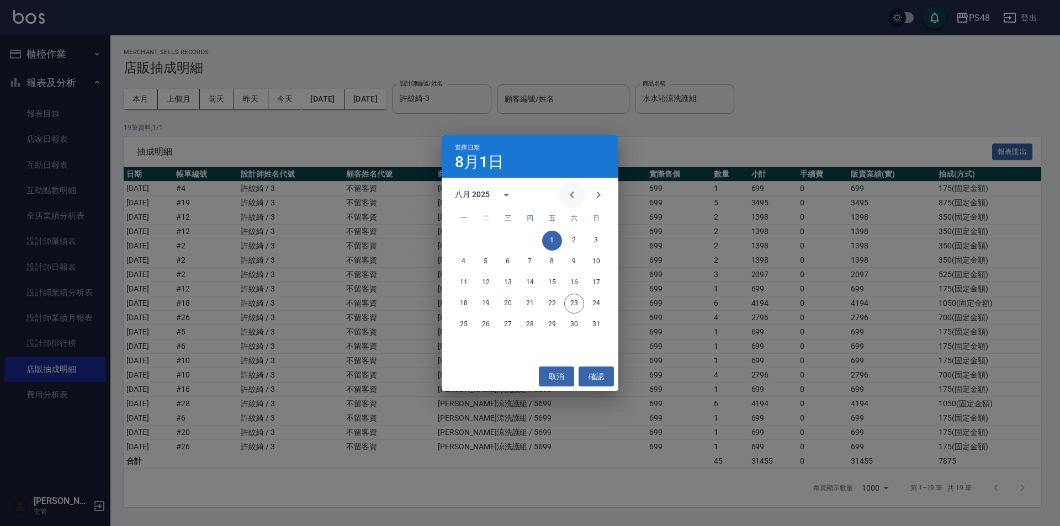
click at [565, 193] on icon "Previous month" at bounding box center [571, 194] width 13 height 13
click at [479, 240] on button "1" at bounding box center [486, 241] width 20 height 20
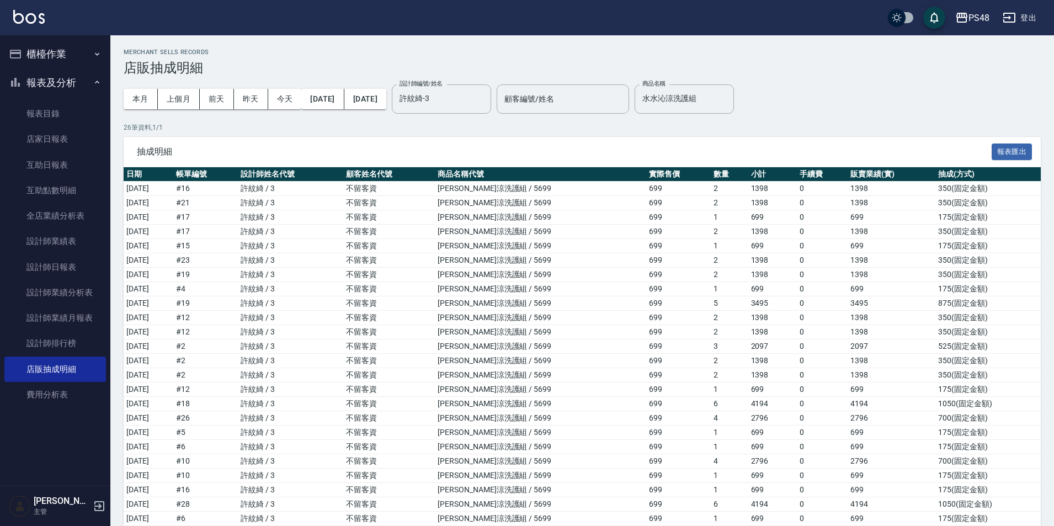
scroll to position [101, 0]
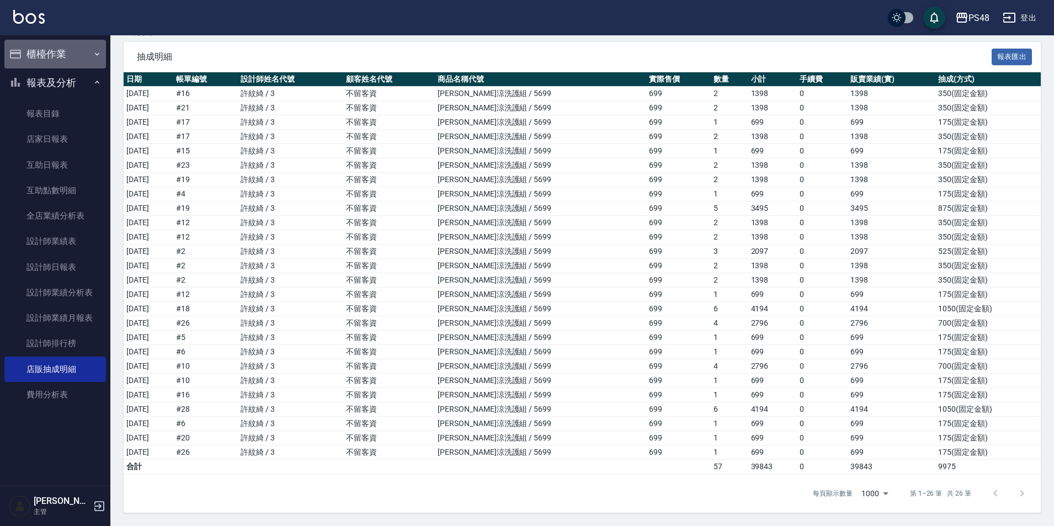
click at [54, 55] on button "櫃檯作業" at bounding box center [55, 54] width 102 height 29
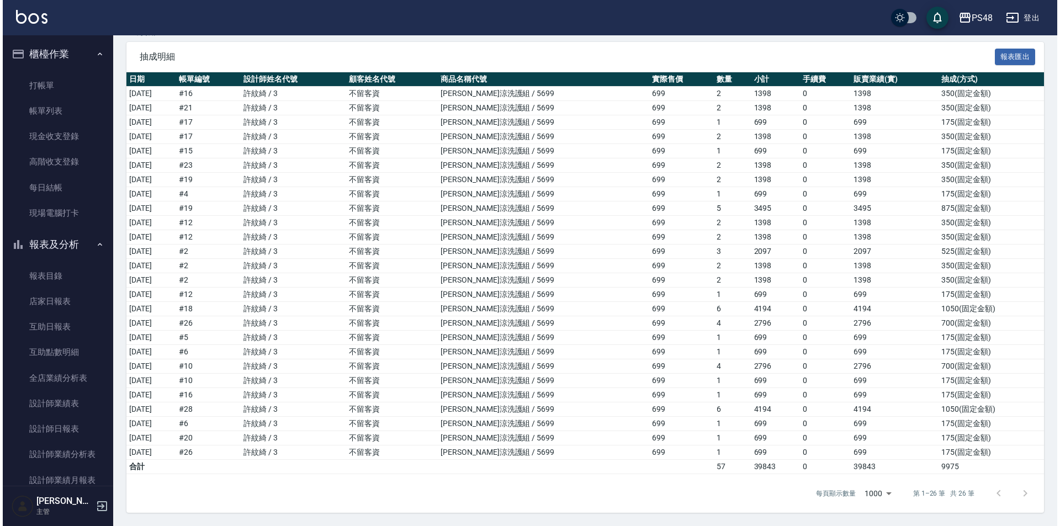
scroll to position [102, 0]
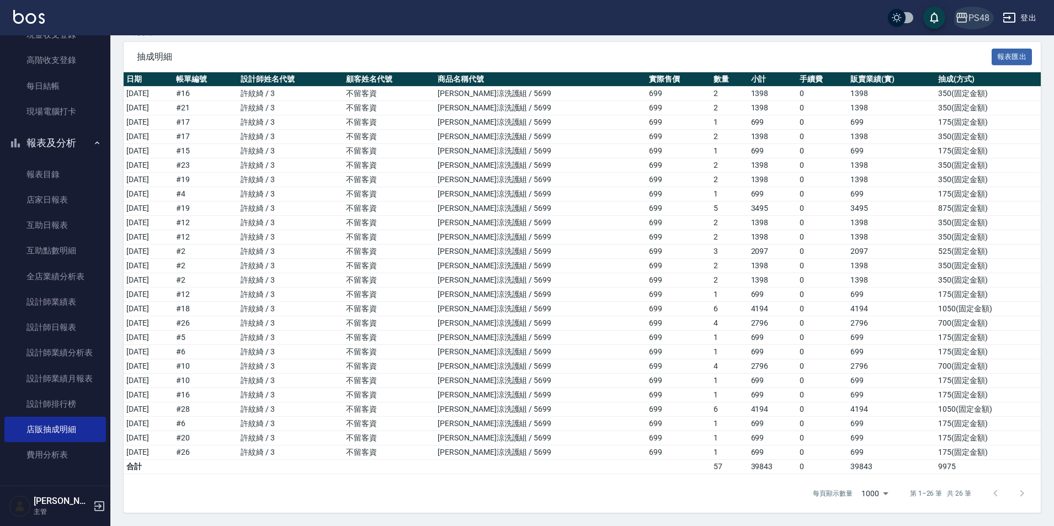
click at [970, 17] on div "PS48" at bounding box center [979, 18] width 21 height 14
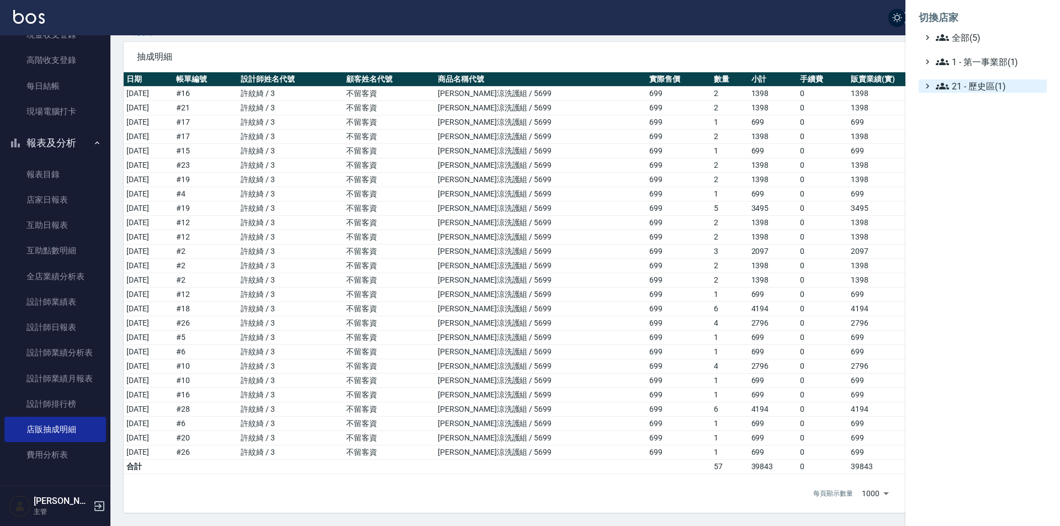
click at [986, 93] on span "21 - 歷史區(1)" at bounding box center [988, 85] width 107 height 13
click at [989, 93] on span "21 - 歷史區(1)" at bounding box center [988, 85] width 107 height 13
click at [988, 63] on span "1 - 第一事業部(1)" at bounding box center [988, 61] width 107 height 13
click at [986, 82] on span "1.07 - 蔡佳均(4)" at bounding box center [994, 74] width 95 height 13
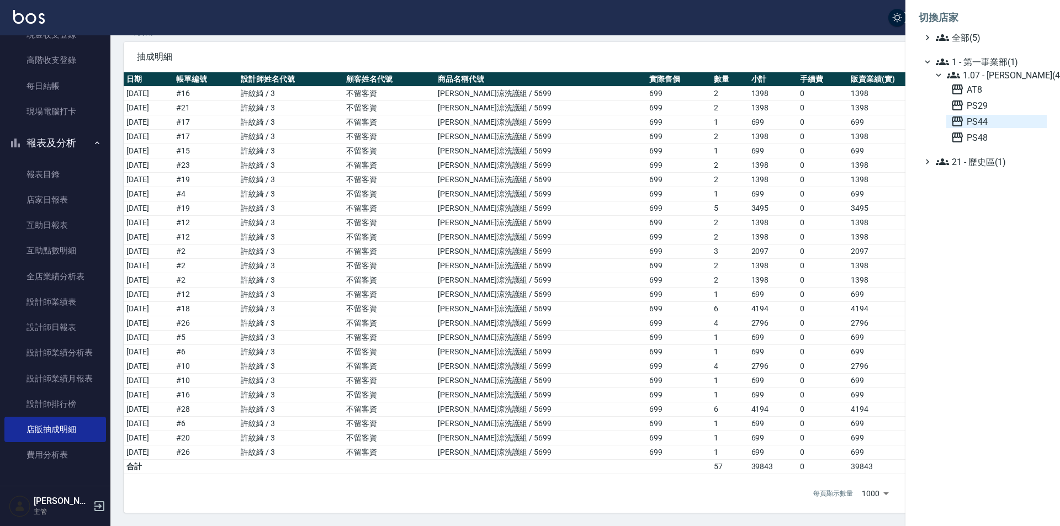
click at [985, 128] on span "PS44" at bounding box center [996, 121] width 92 height 13
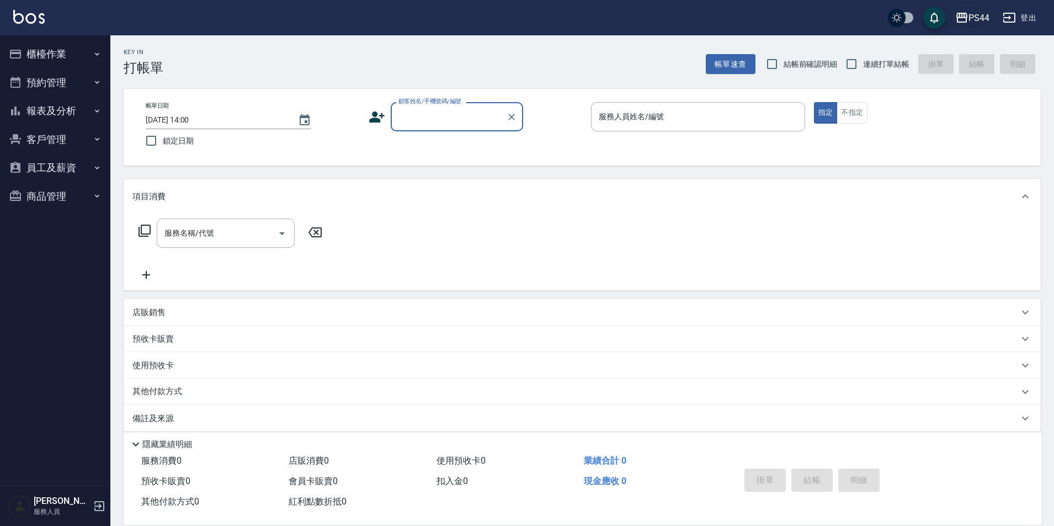
click at [969, 19] on div "PS44" at bounding box center [979, 18] width 21 height 14
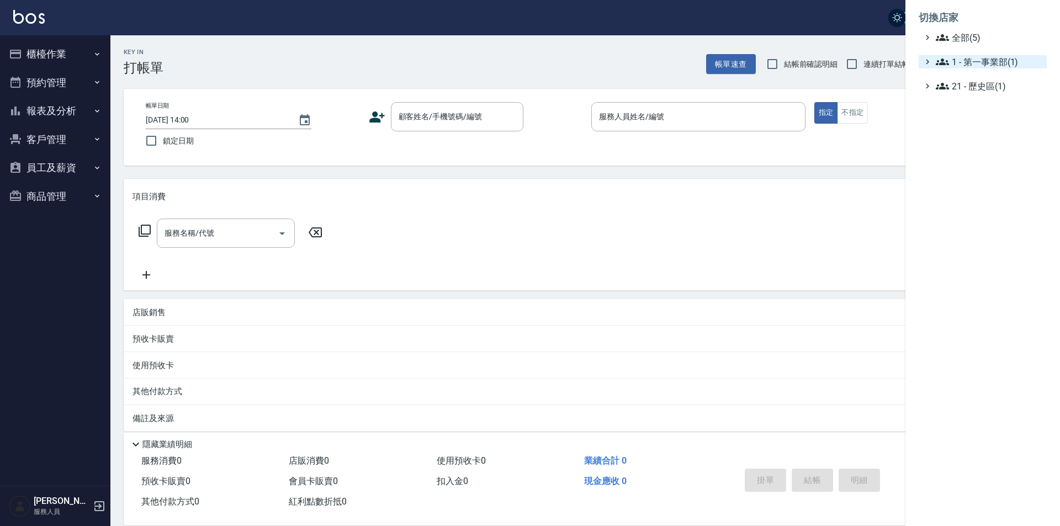
click at [981, 68] on span "1 - 第一事業部(1)" at bounding box center [988, 61] width 107 height 13
click at [993, 82] on span "1.07 - 蔡佳均(4)" at bounding box center [994, 74] width 95 height 13
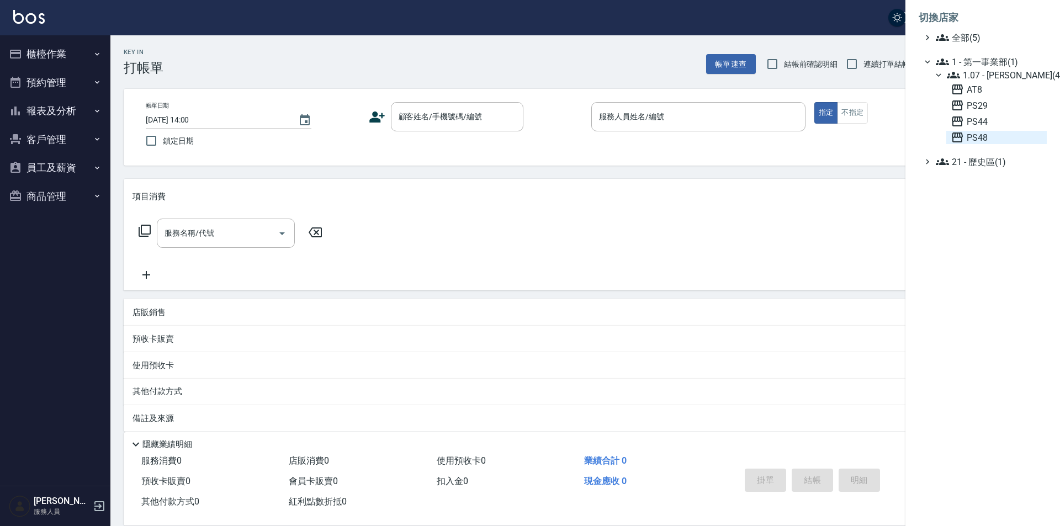
click at [981, 144] on span "PS48" at bounding box center [996, 137] width 92 height 13
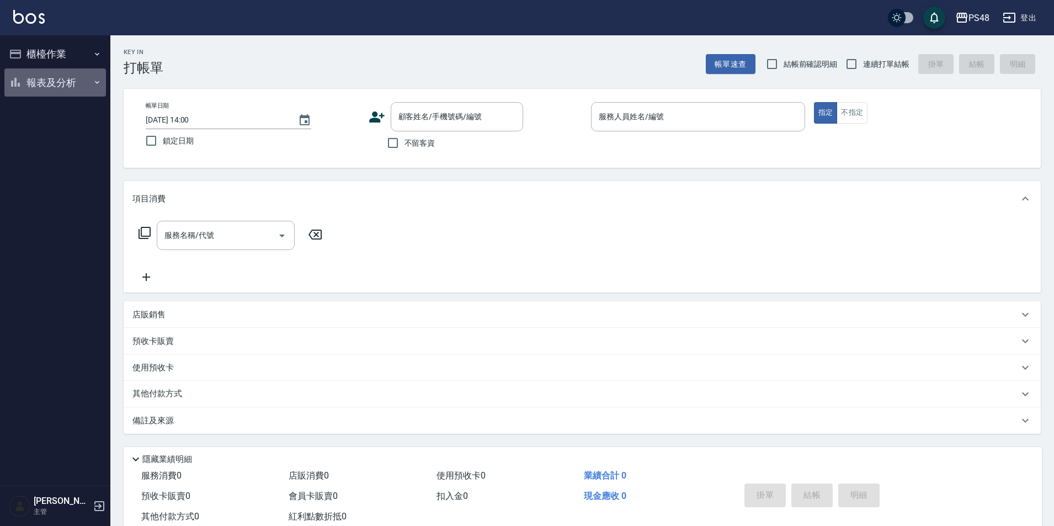
click at [71, 87] on button "報表及分析" at bounding box center [55, 82] width 102 height 29
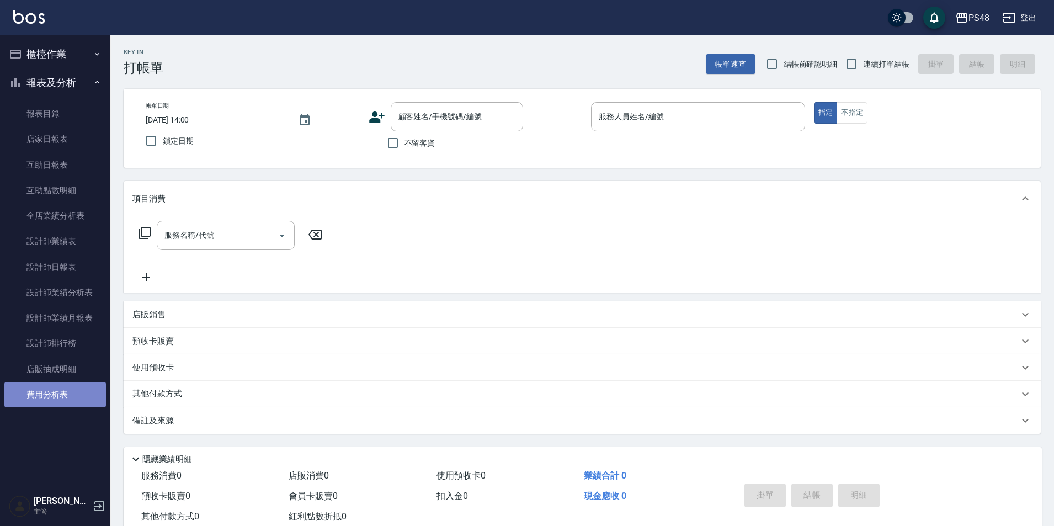
click at [50, 389] on link "費用分析表" at bounding box center [55, 394] width 102 height 25
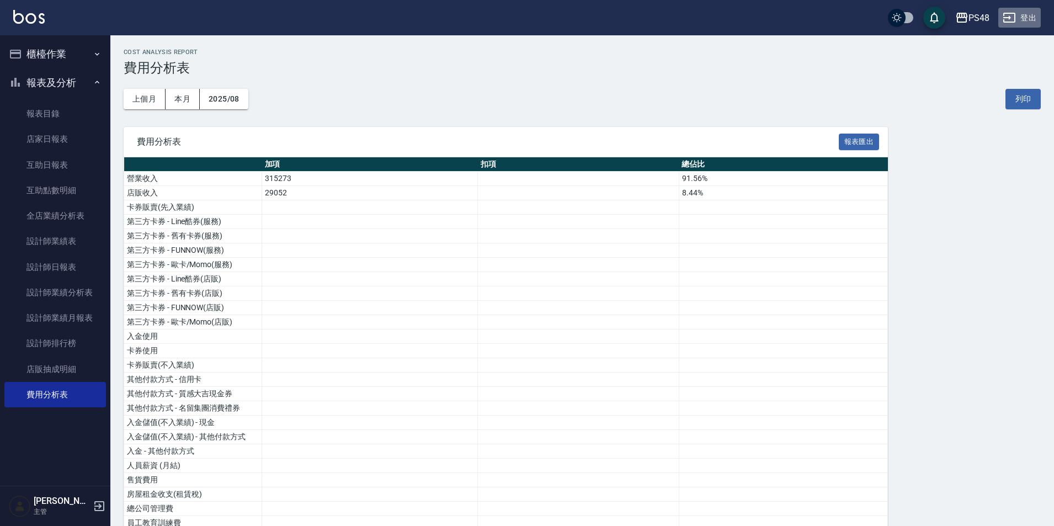
click at [1013, 24] on icon "button" at bounding box center [1009, 17] width 13 height 13
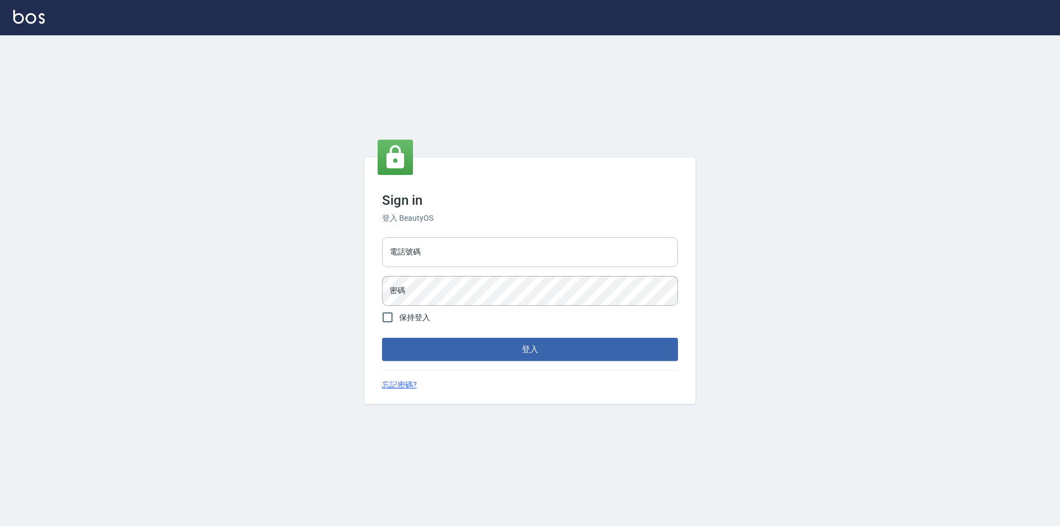
click at [450, 248] on input "電話號碼" at bounding box center [530, 252] width 296 height 30
click at [382, 338] on button "登入" at bounding box center [530, 349] width 296 height 23
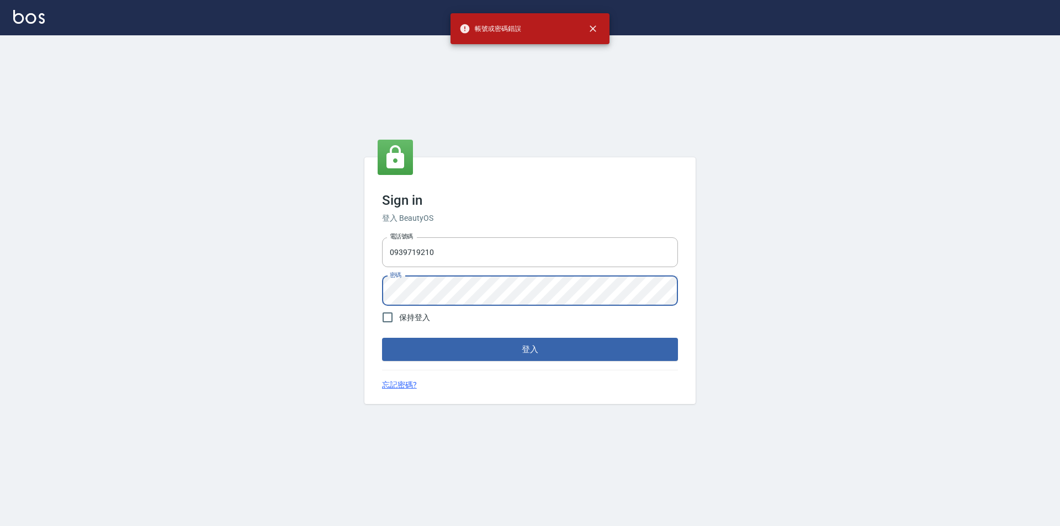
click at [331, 273] on div "Sign in 登入 BeautyOS 電話號碼 [PHONE_NUMBER] 電話號碼 密碼 密碼 保持登入 登入 忘記密碼?" at bounding box center [530, 280] width 1060 height 491
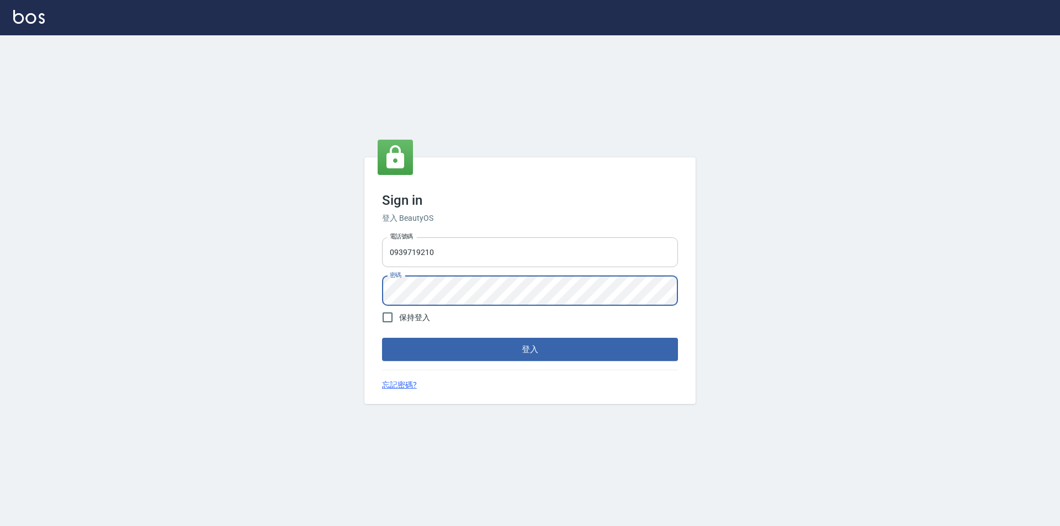
click at [485, 248] on input "0939719210" at bounding box center [530, 252] width 296 height 30
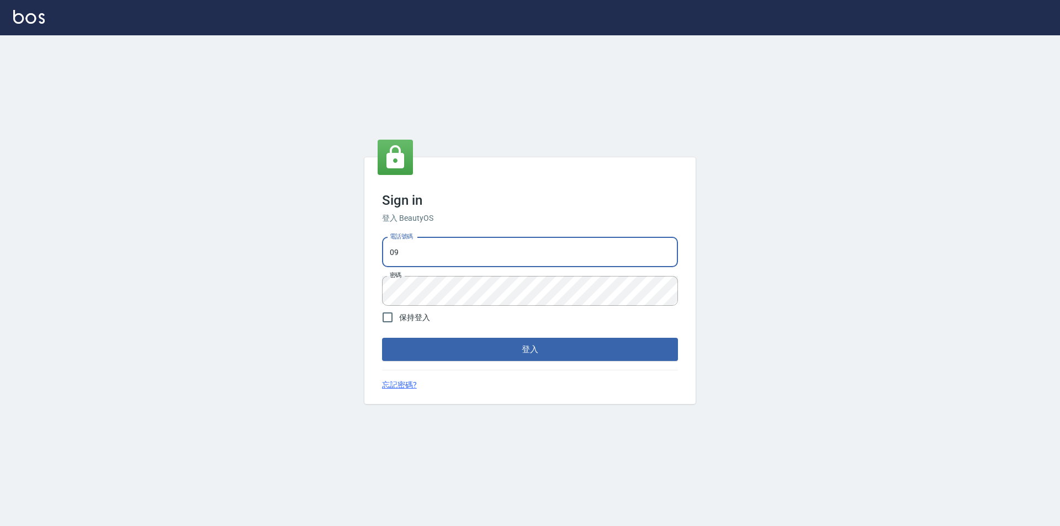
type input "0"
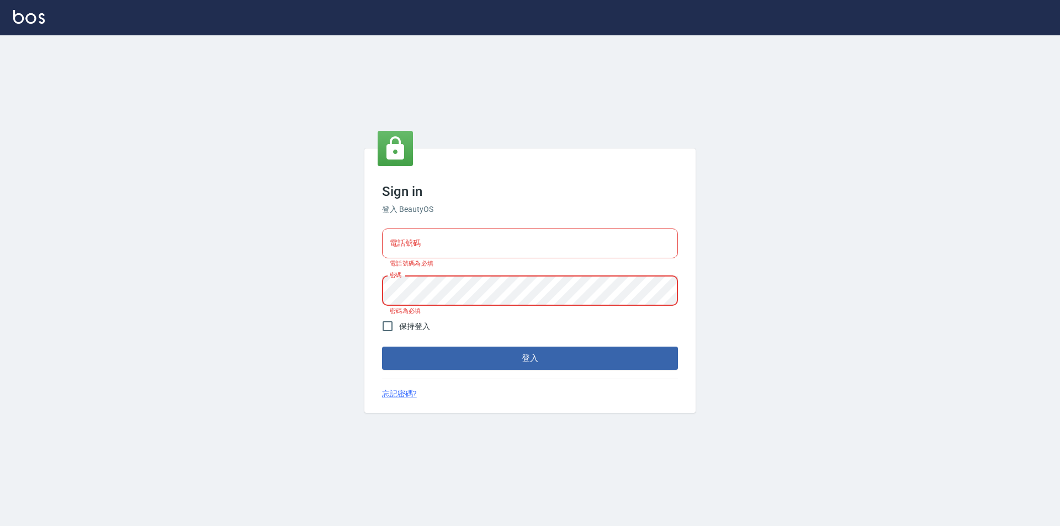
click at [539, 241] on input "電話號碼" at bounding box center [530, 243] width 296 height 30
type input "0989315080"
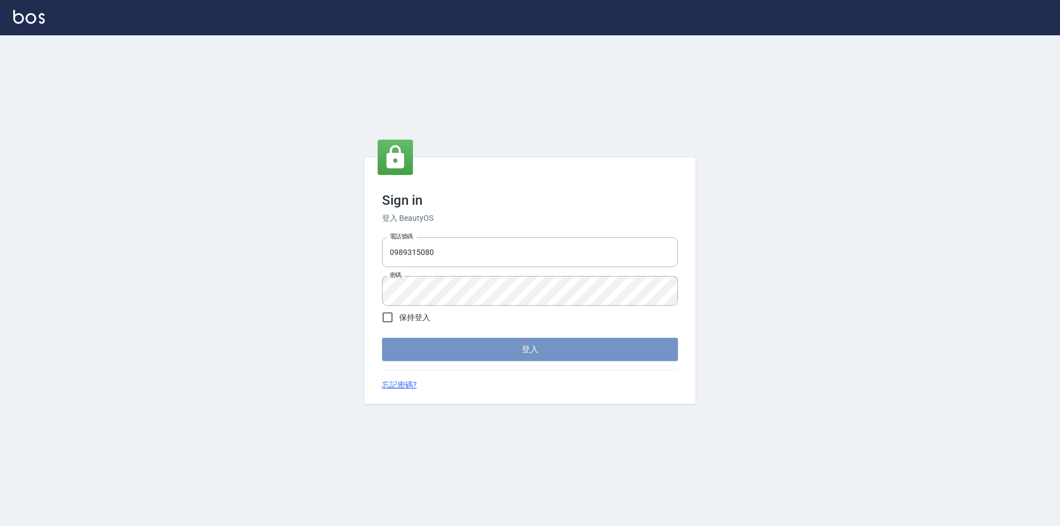
click at [602, 342] on button "登入" at bounding box center [530, 349] width 296 height 23
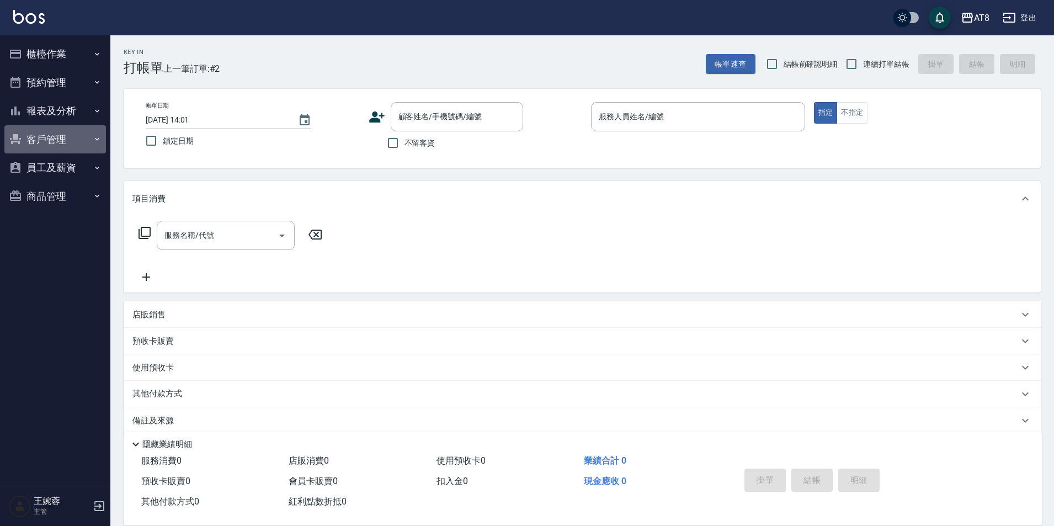
click at [78, 139] on button "客戶管理" at bounding box center [55, 139] width 102 height 29
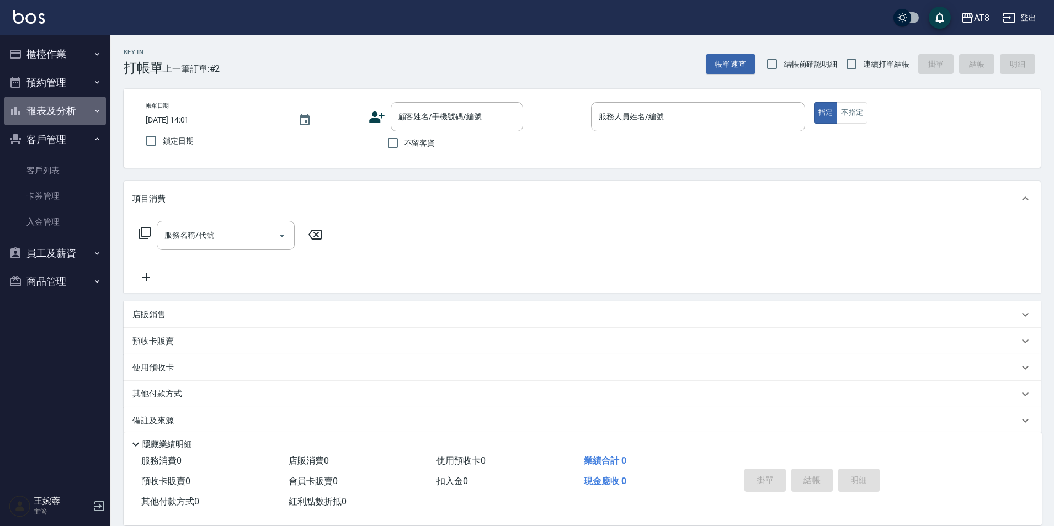
click at [85, 114] on button "報表及分析" at bounding box center [55, 111] width 102 height 29
